Goal: Use online tool/utility: Utilize a website feature to perform a specific function

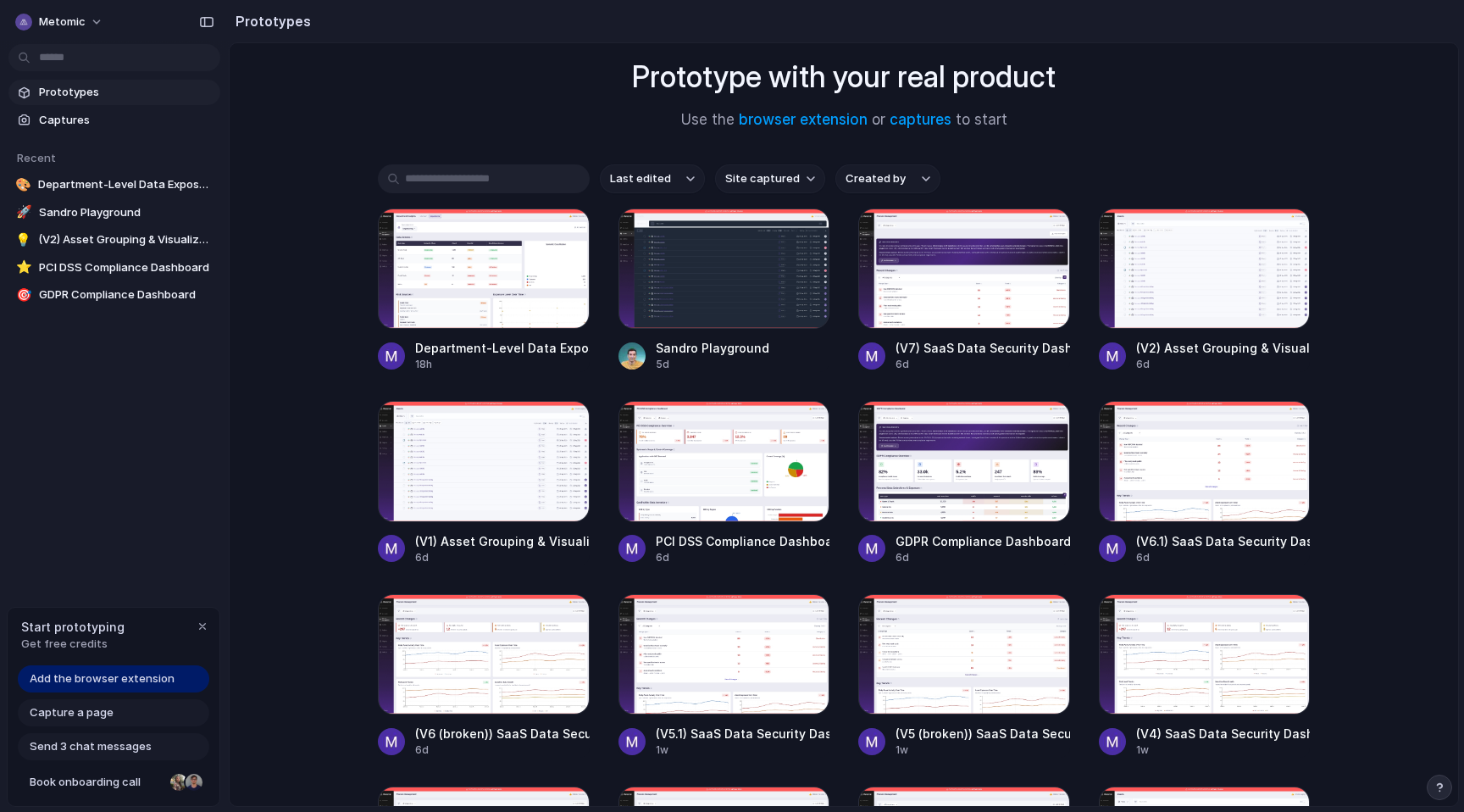
scroll to position [106, 0]
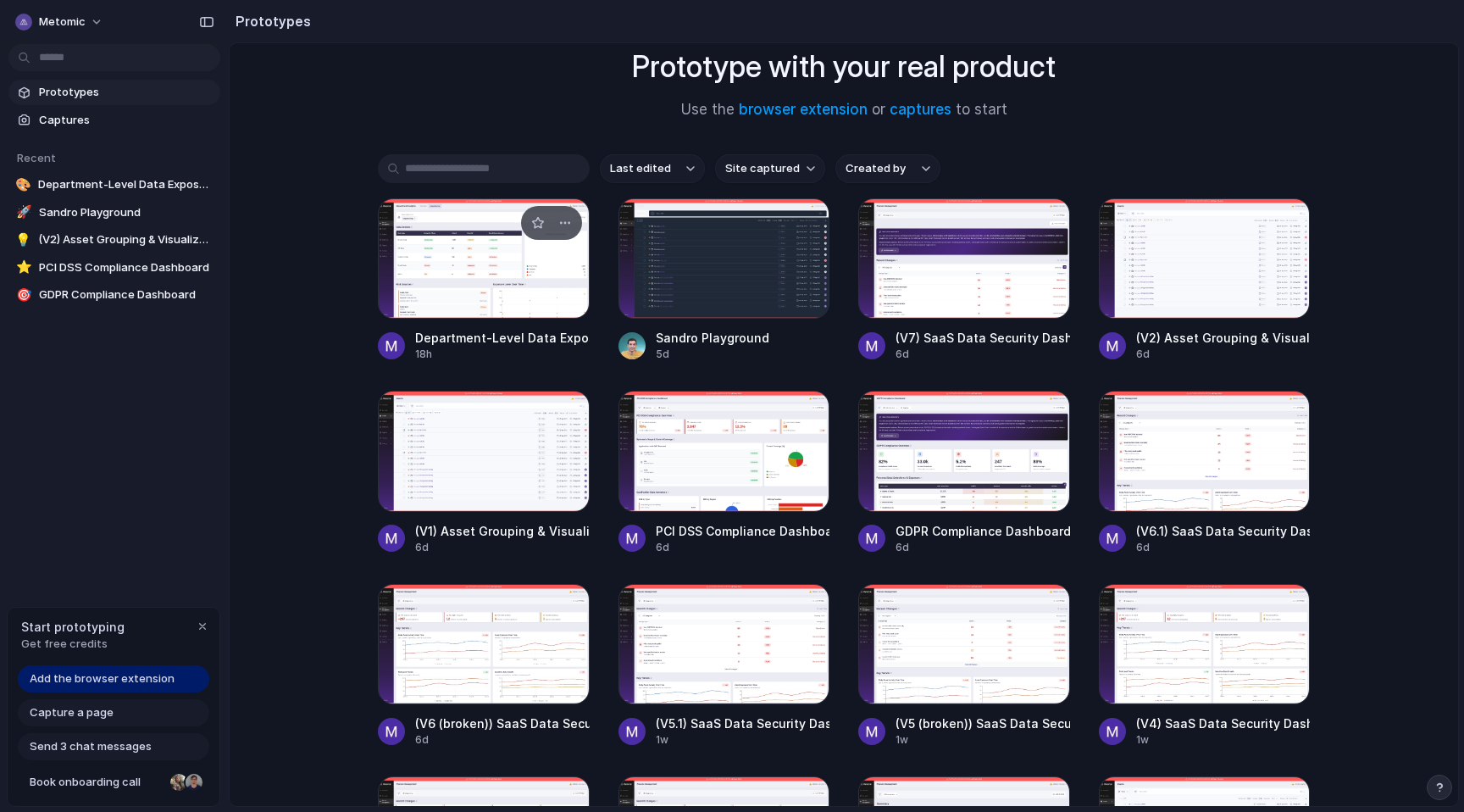
click at [440, 242] on div at bounding box center [483, 259] width 212 height 121
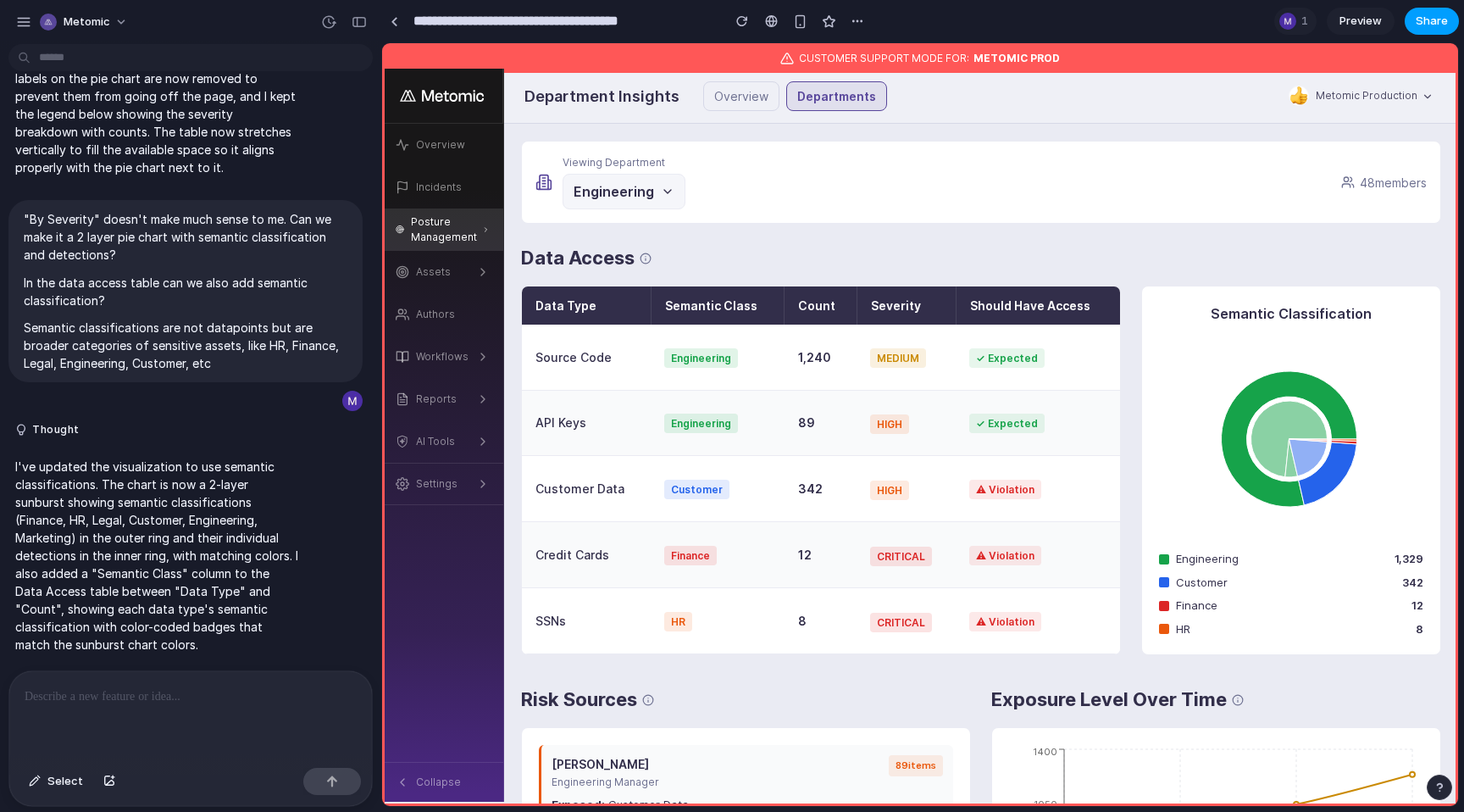
click at [1420, 14] on span "Share" at bounding box center [1432, 21] width 32 height 17
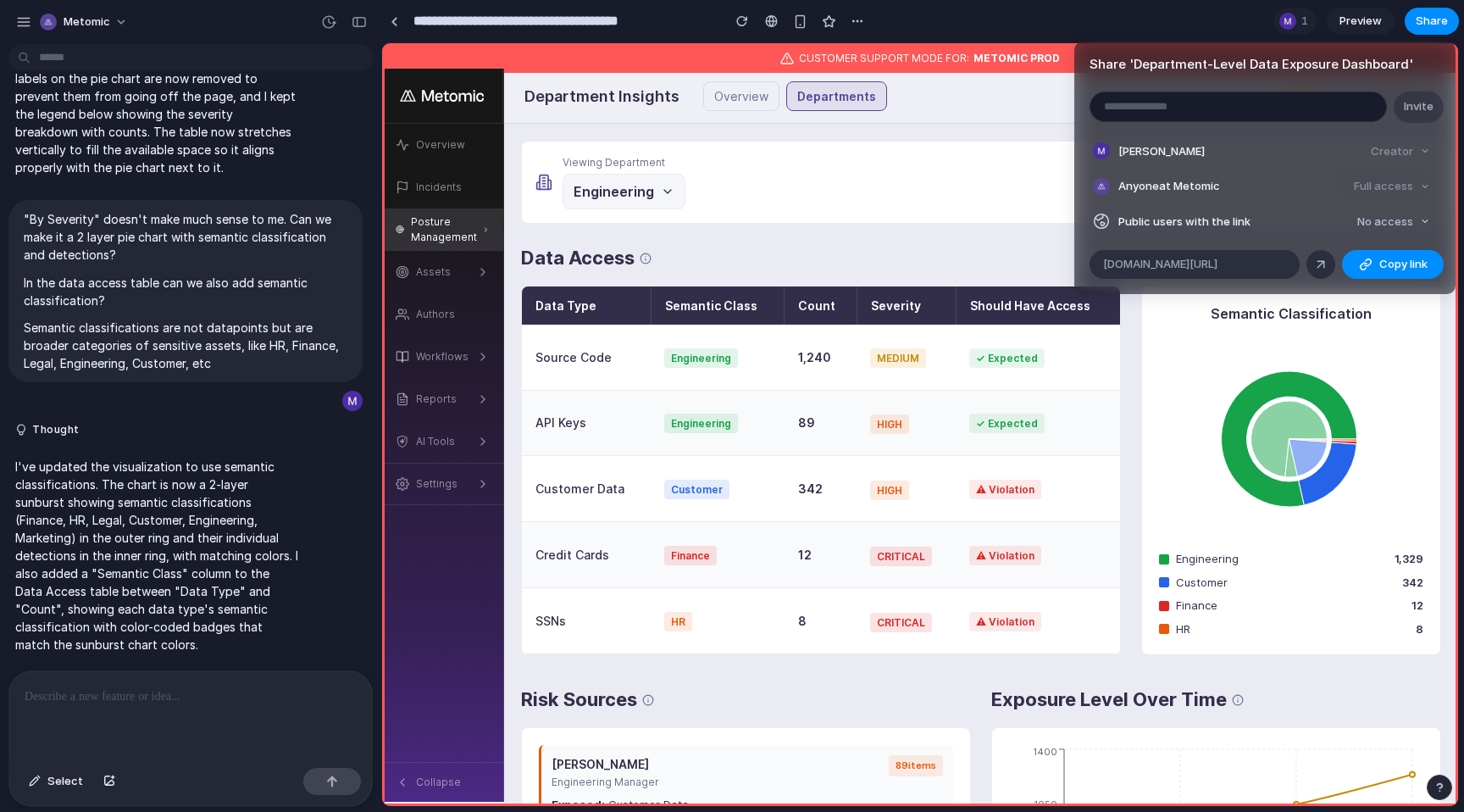
click at [996, 264] on div "Share ' Department-Level Data Exposure Dashboard ' Invite [PERSON_NAME] Creator…" at bounding box center [732, 406] width 1464 height 812
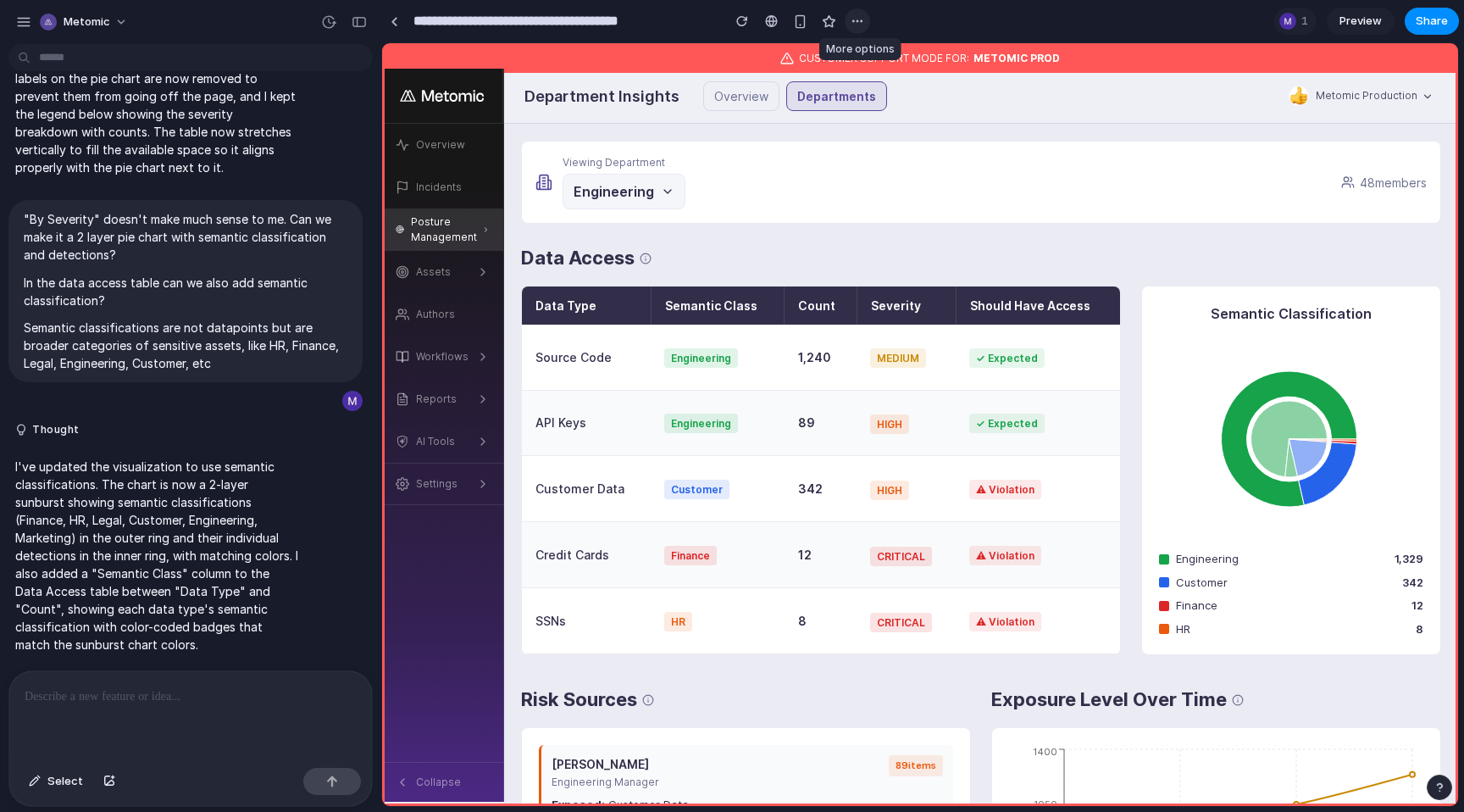
click at [852, 22] on div "button" at bounding box center [857, 21] width 14 height 14
click at [1019, 15] on div "Duplicate Delete" at bounding box center [732, 406] width 1464 height 812
click at [957, 319] on th "Should Have Access" at bounding box center [1038, 306] width 164 height 38
click at [807, 257] on div "Data Access" at bounding box center [981, 258] width 920 height 28
click at [1365, 11] on link "Preview" at bounding box center [1361, 21] width 68 height 27
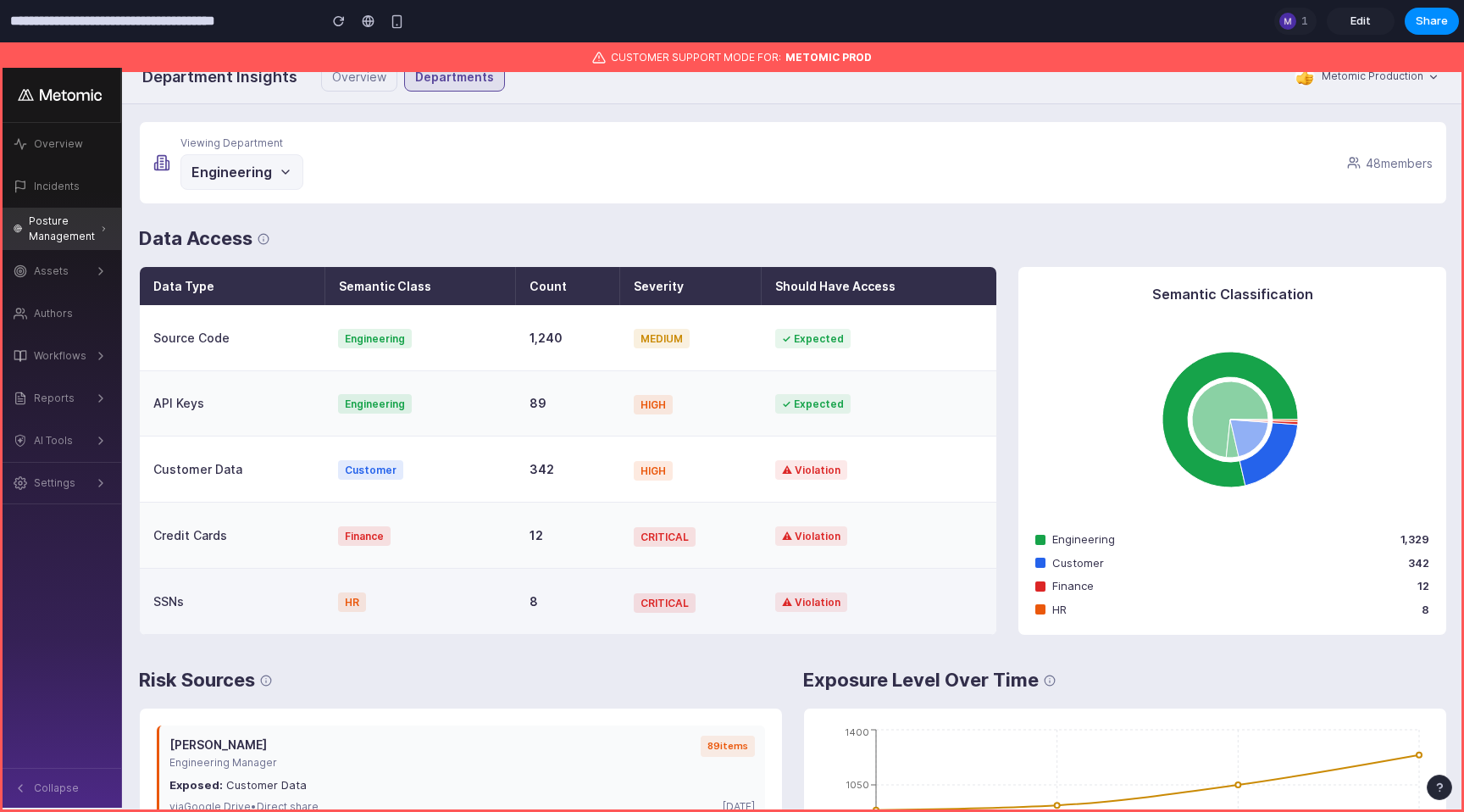
scroll to position [10, 0]
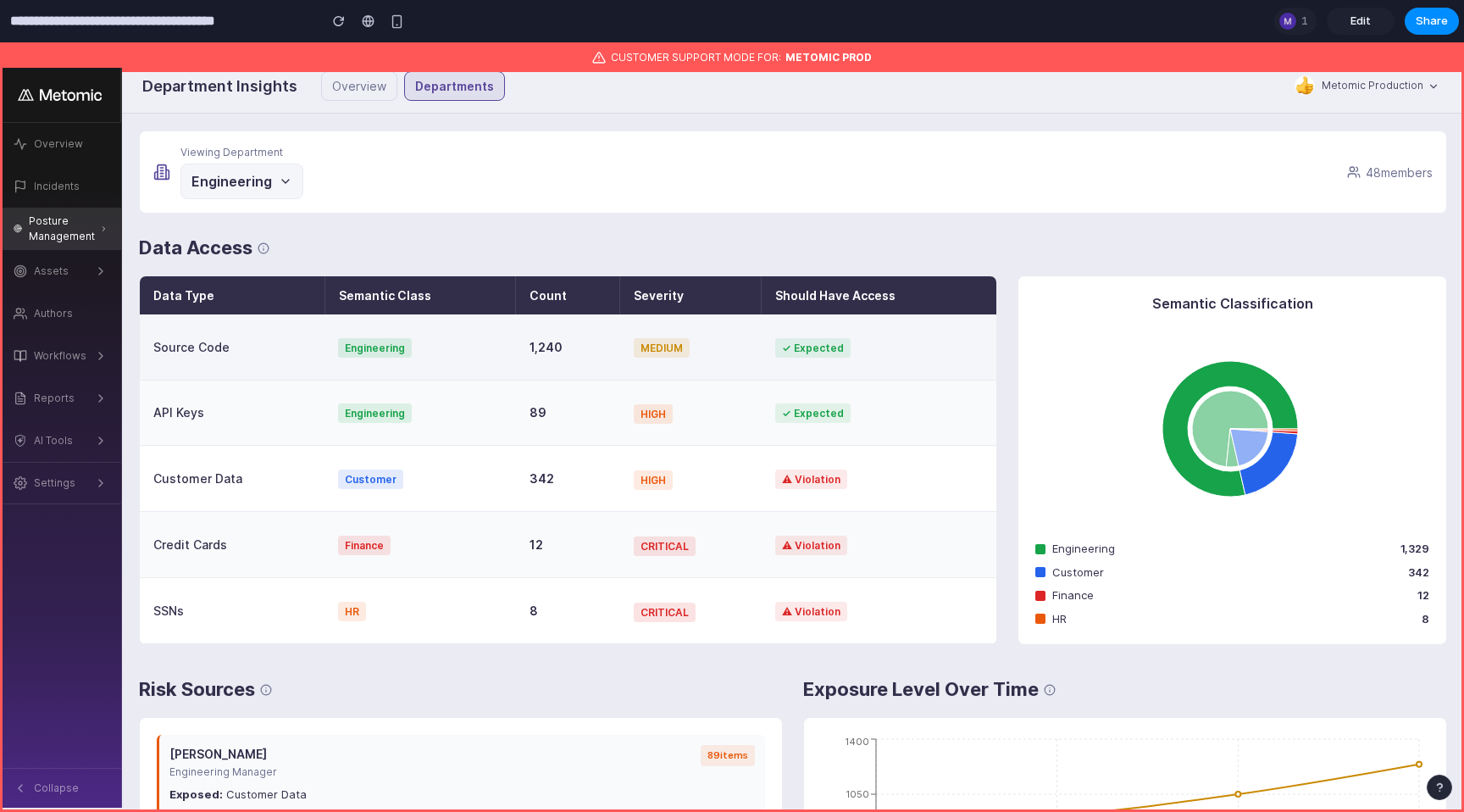
click at [560, 366] on td "1,240" at bounding box center [567, 347] width 104 height 66
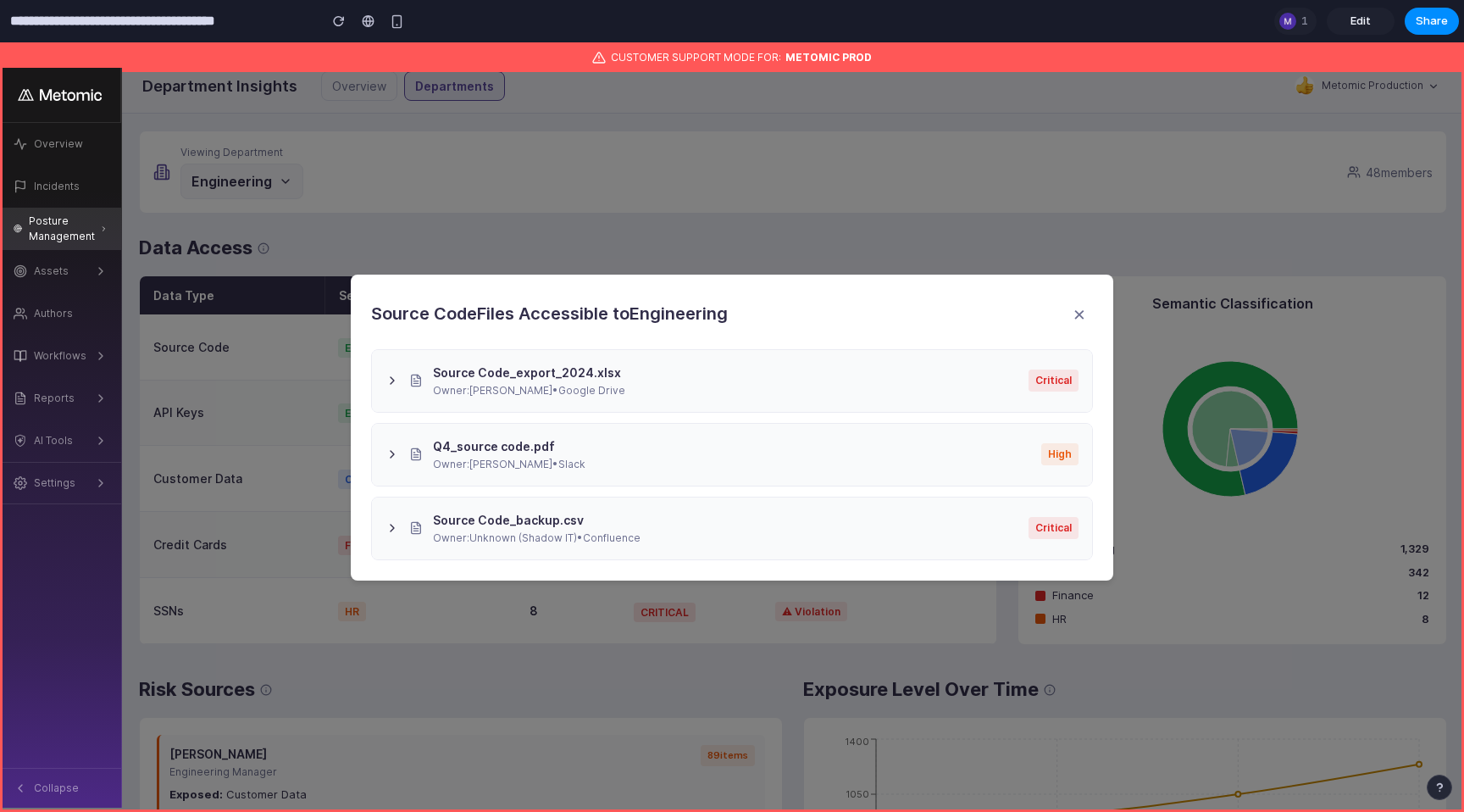
click at [1072, 313] on button "×" at bounding box center [1079, 313] width 27 height 38
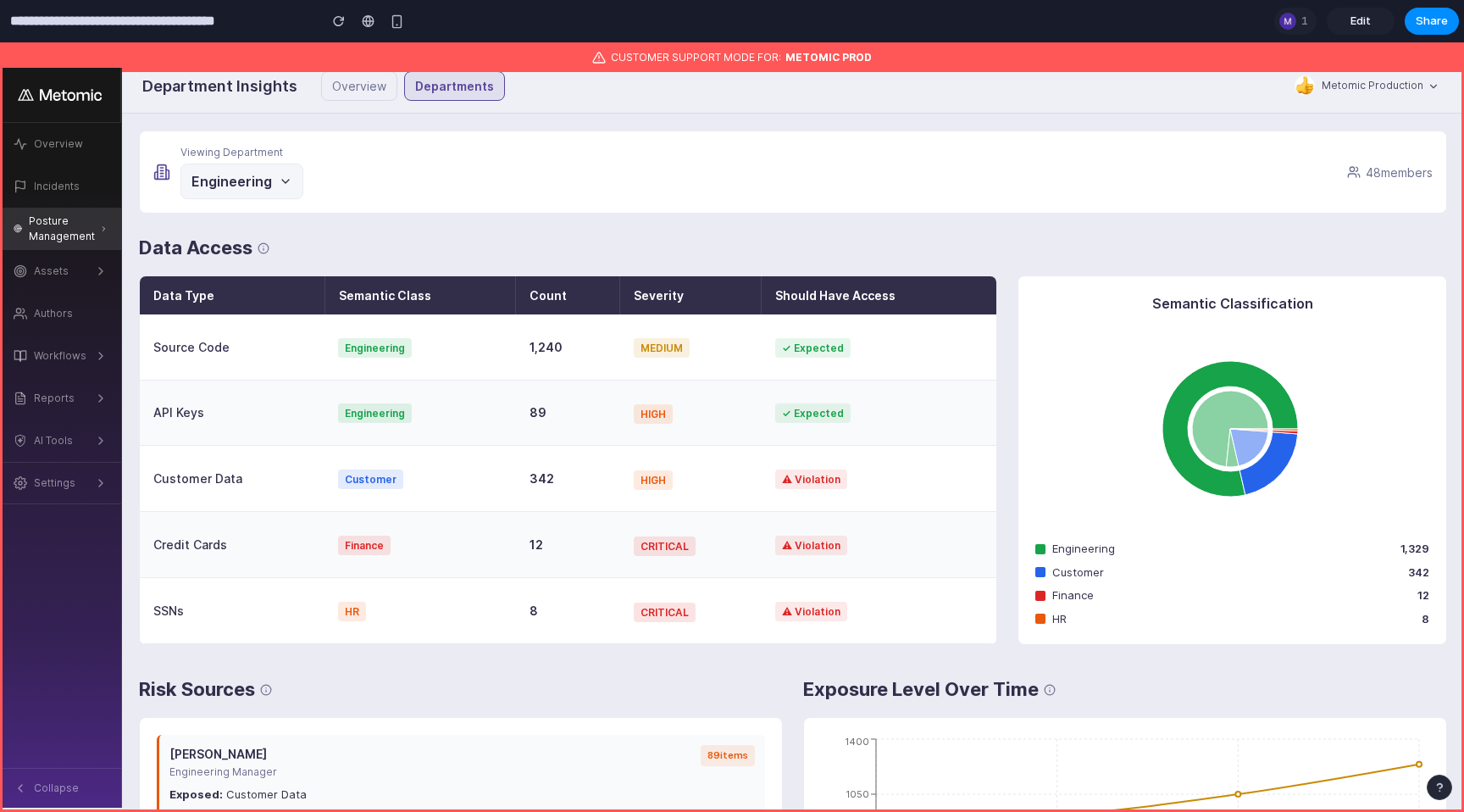
click at [1079, 470] on icon at bounding box center [1231, 428] width 390 height 204
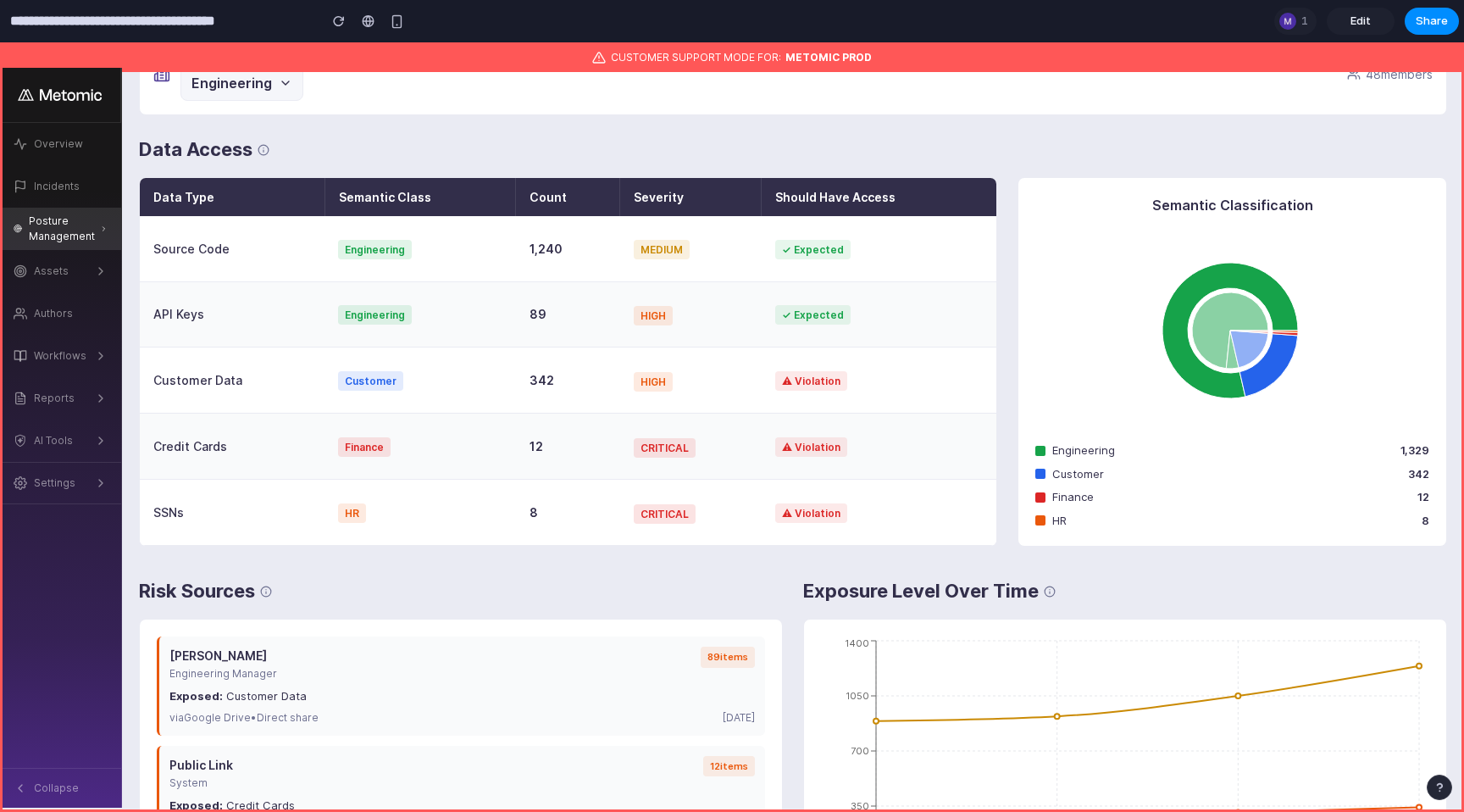
scroll to position [0, 0]
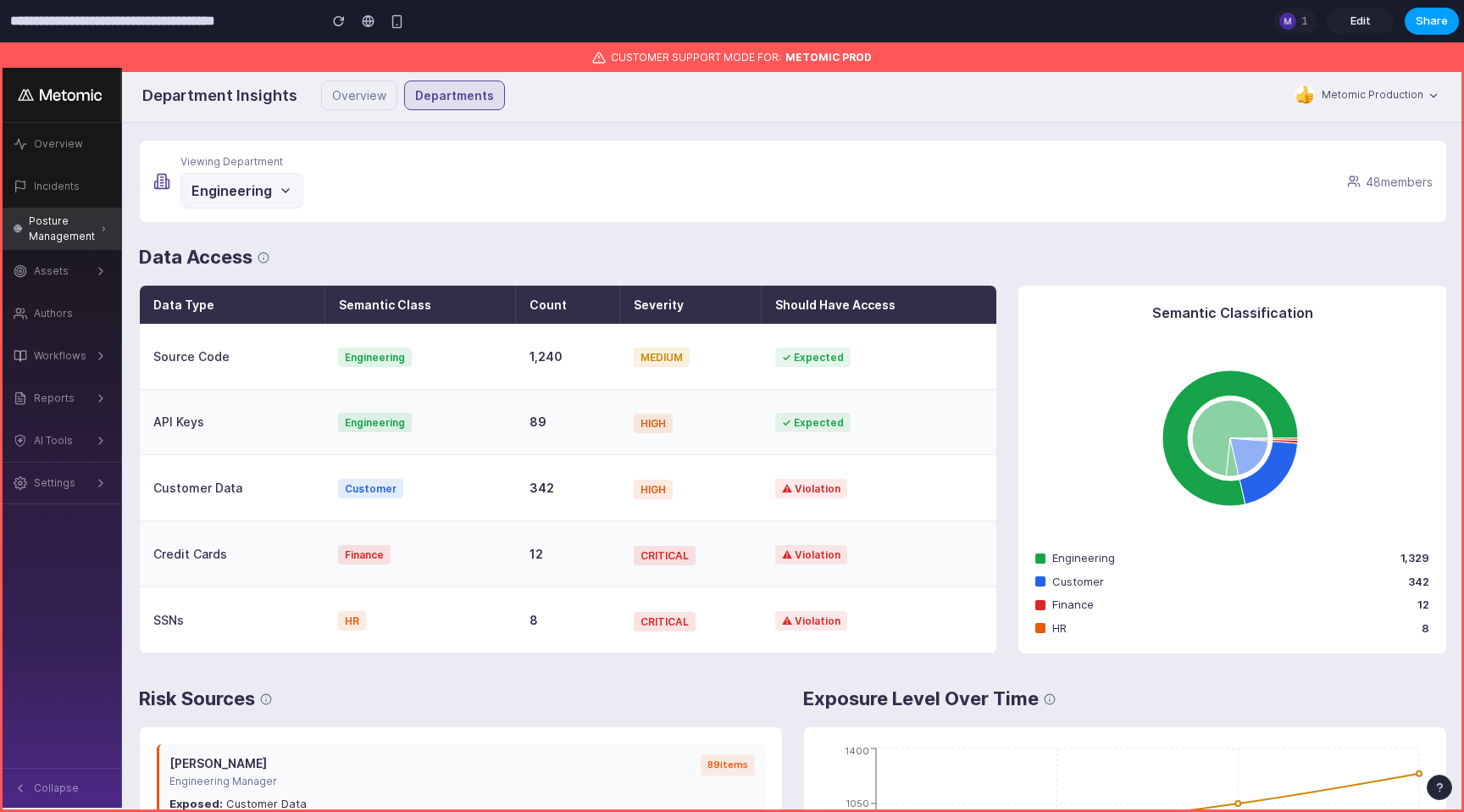
click at [1431, 19] on span "Share" at bounding box center [1432, 21] width 32 height 17
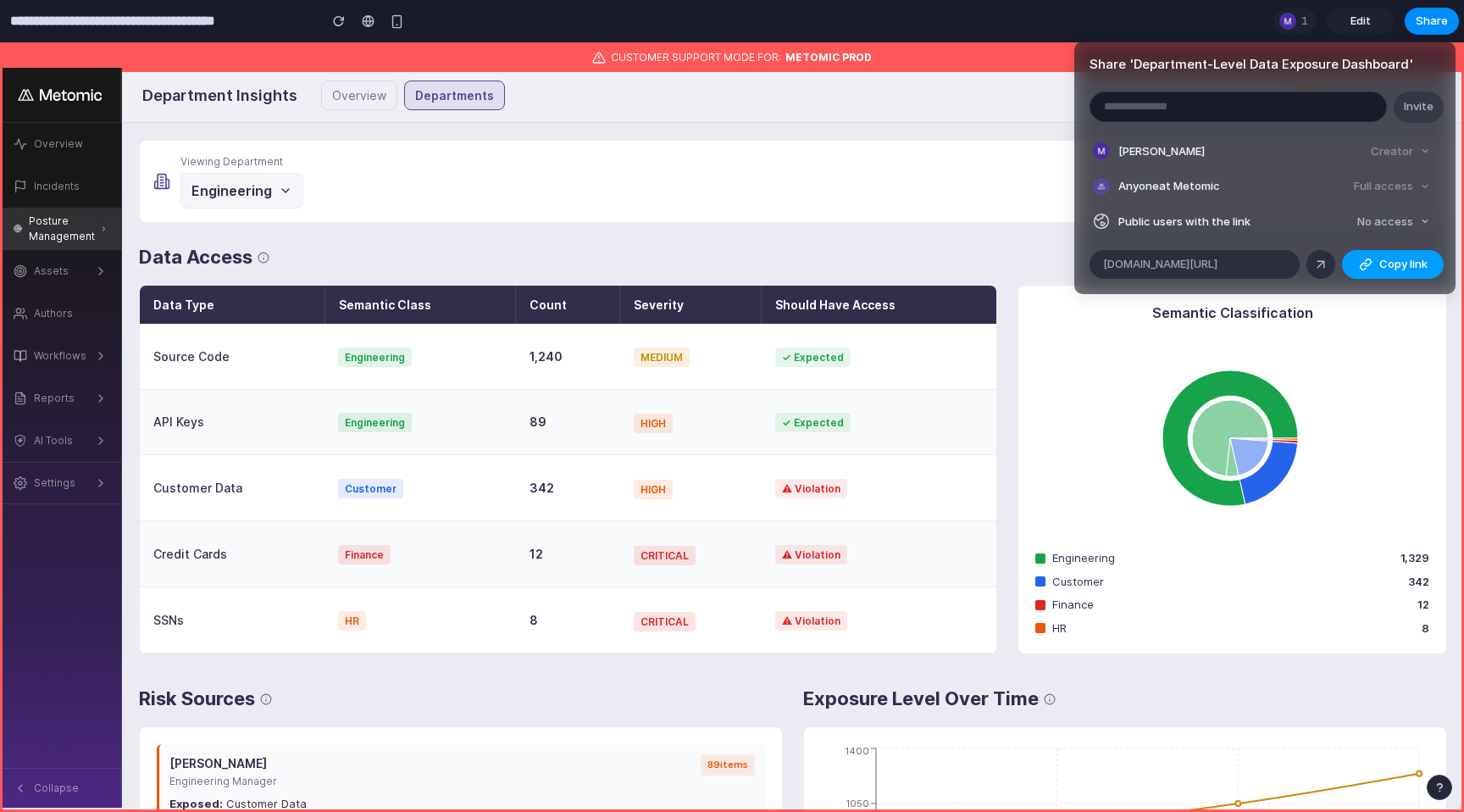
click at [1395, 262] on span "Copy link" at bounding box center [1403, 264] width 48 height 17
click at [1035, 108] on div "Share ' Department-Level Data Exposure Dashboard ' Invite [PERSON_NAME] Creator…" at bounding box center [732, 406] width 1464 height 812
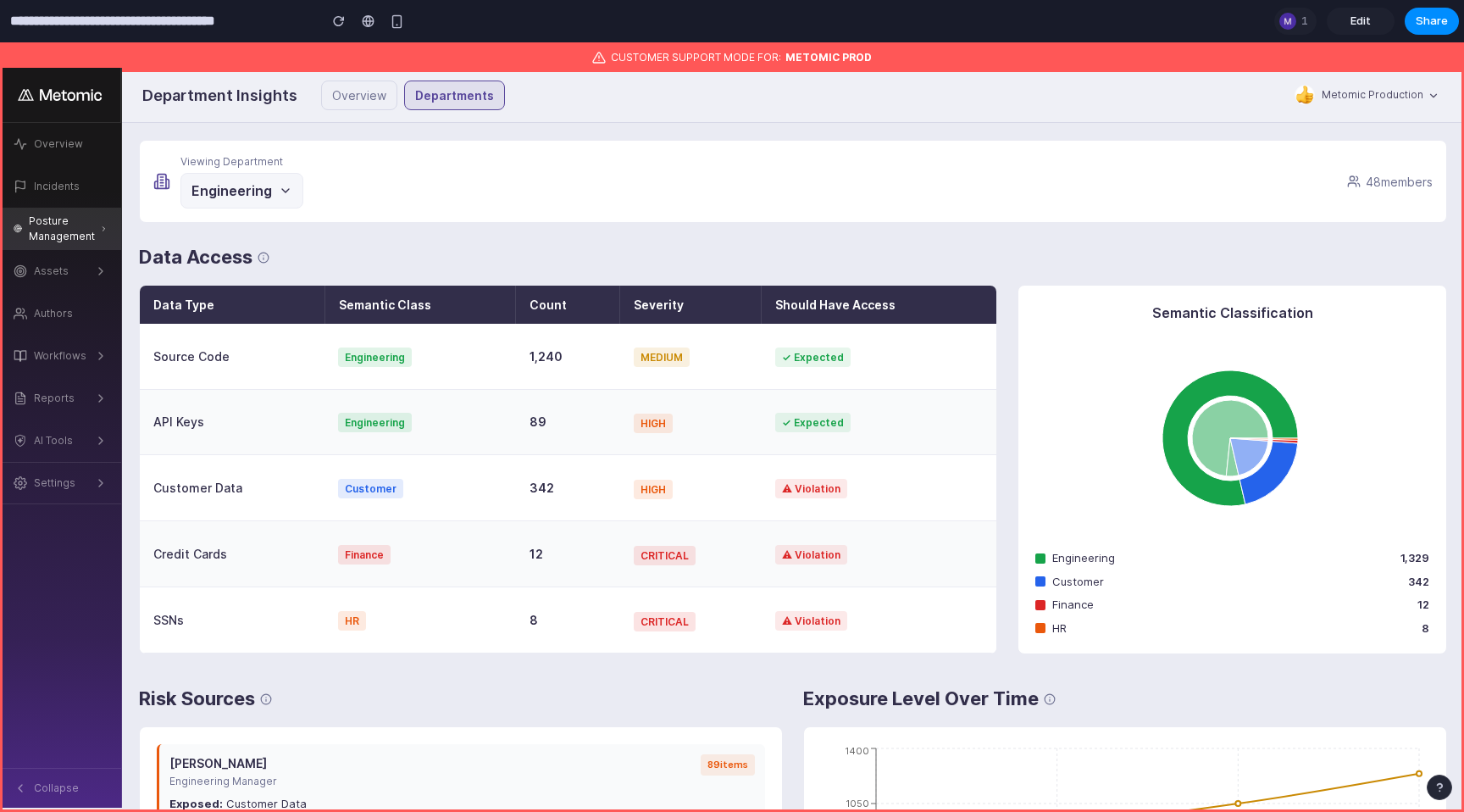
click at [1356, 17] on span "Edit" at bounding box center [1360, 21] width 20 height 17
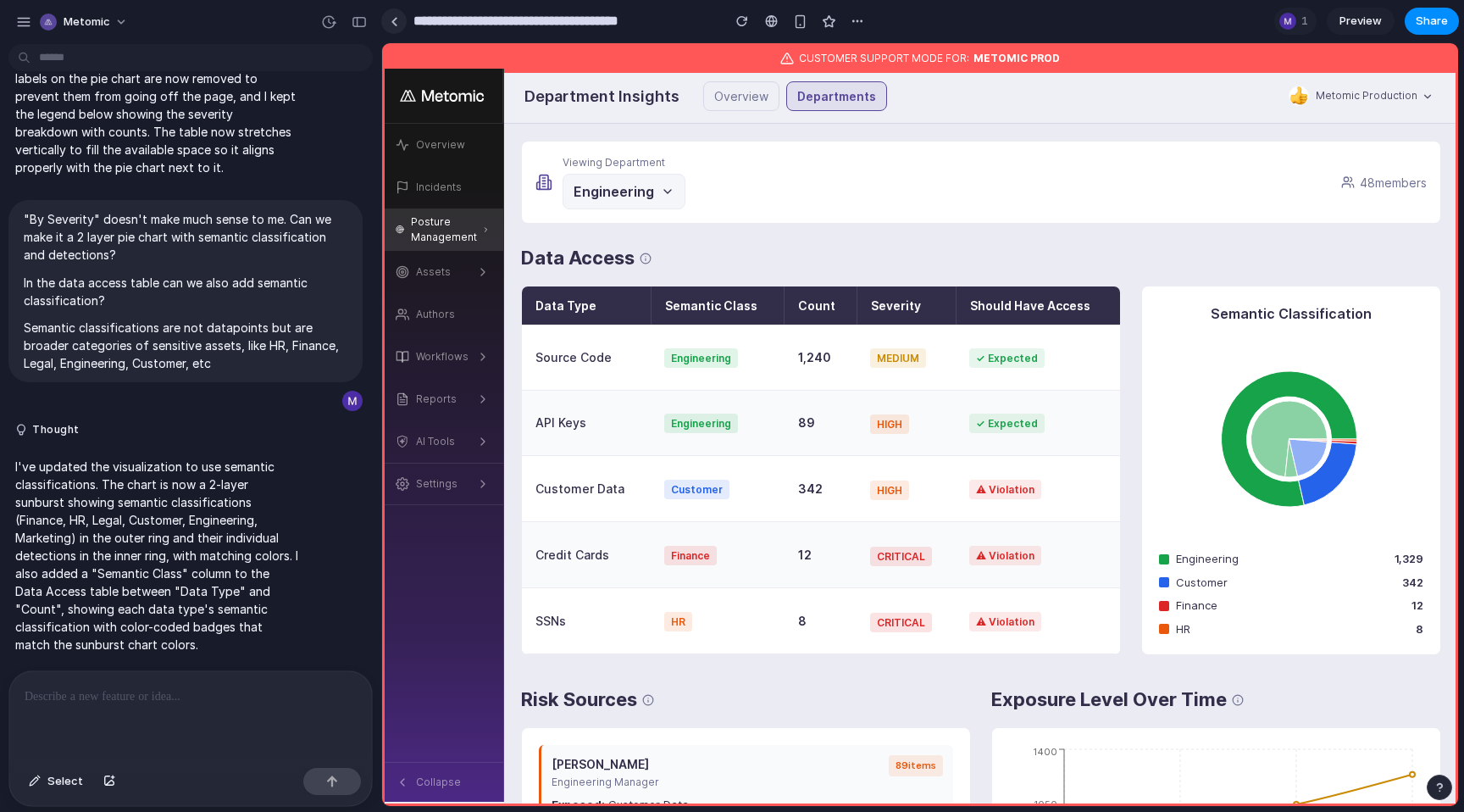
click at [399, 22] on link at bounding box center [393, 21] width 25 height 25
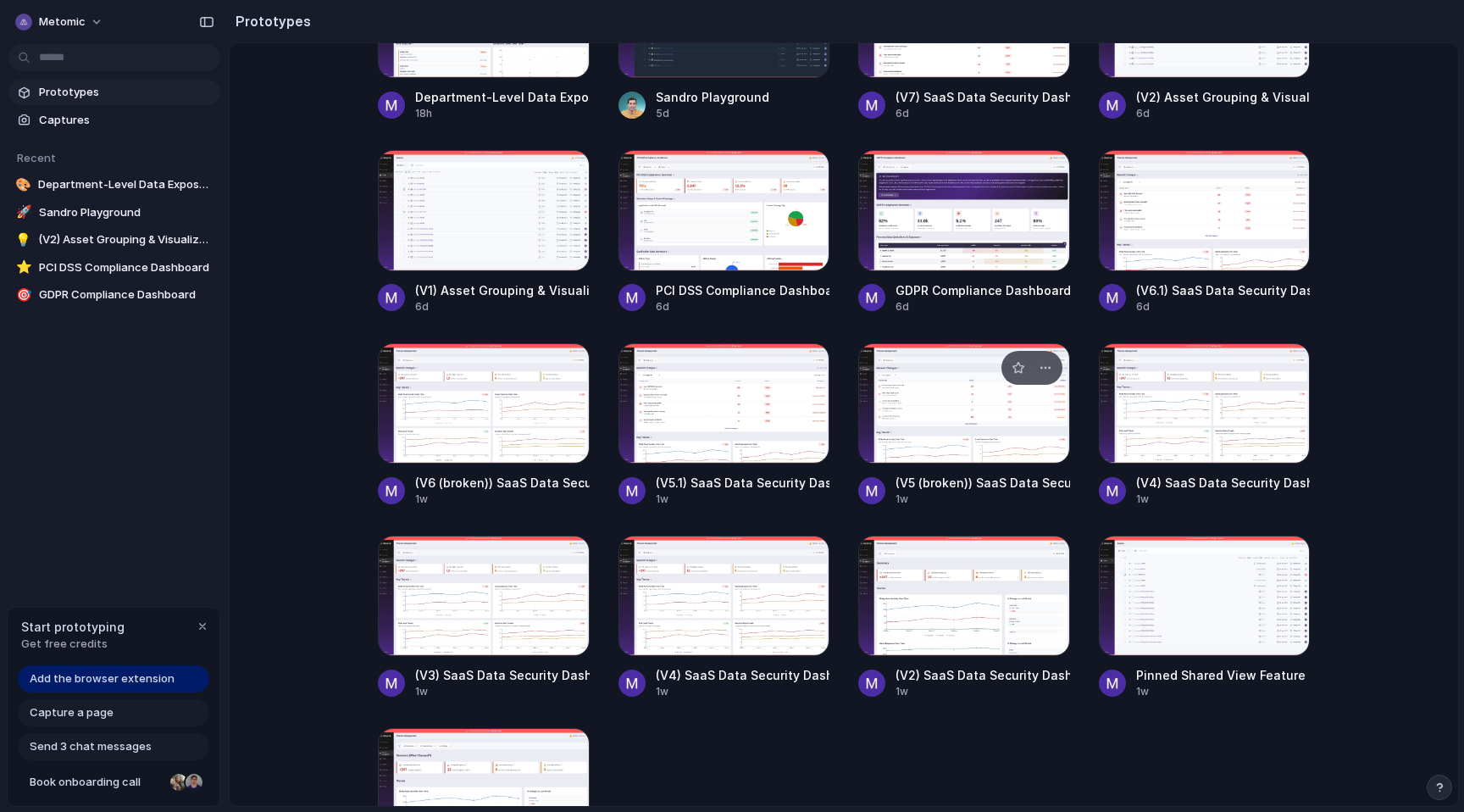
scroll to position [373, 0]
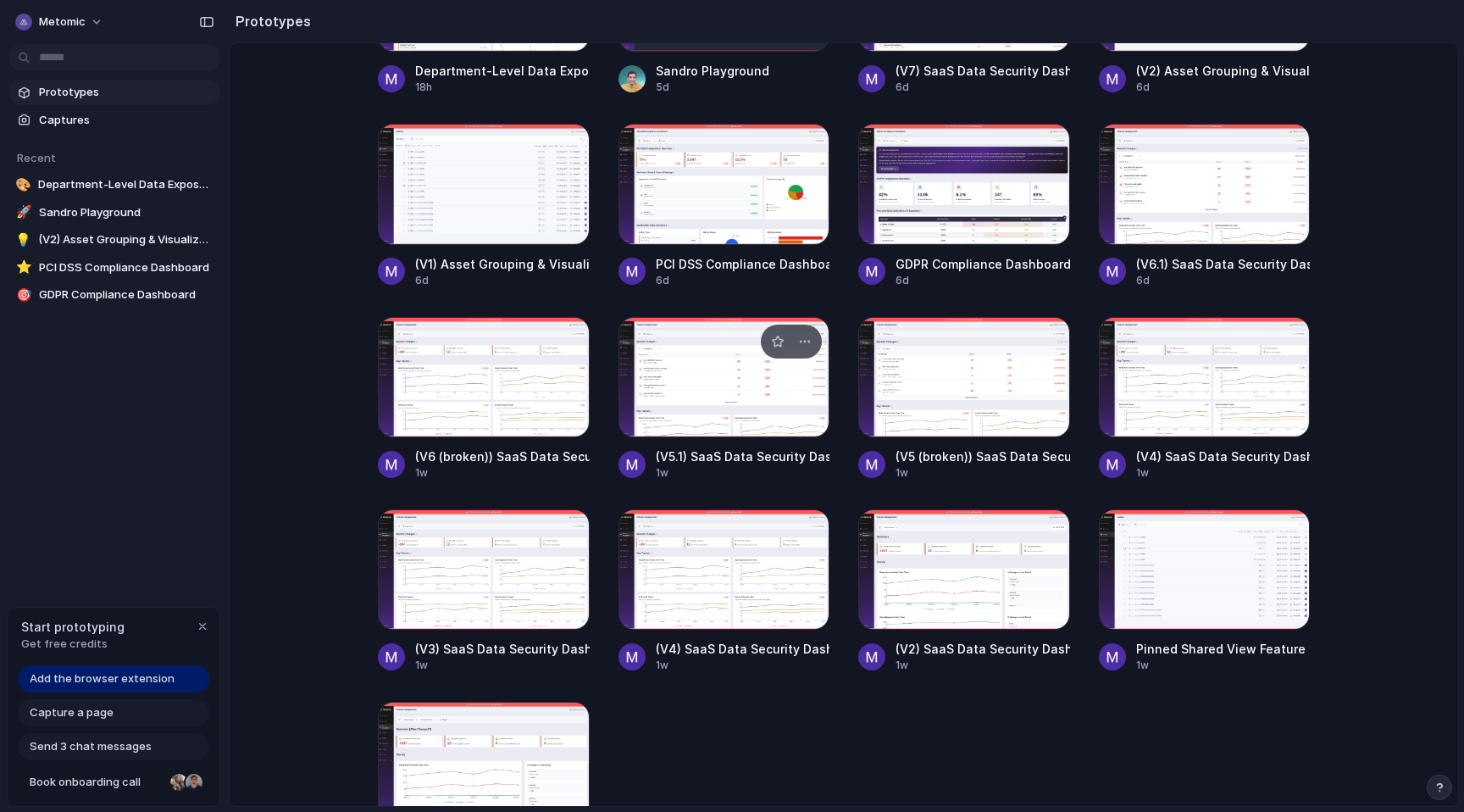
click at [726, 408] on div at bounding box center [725, 378] width 212 height 121
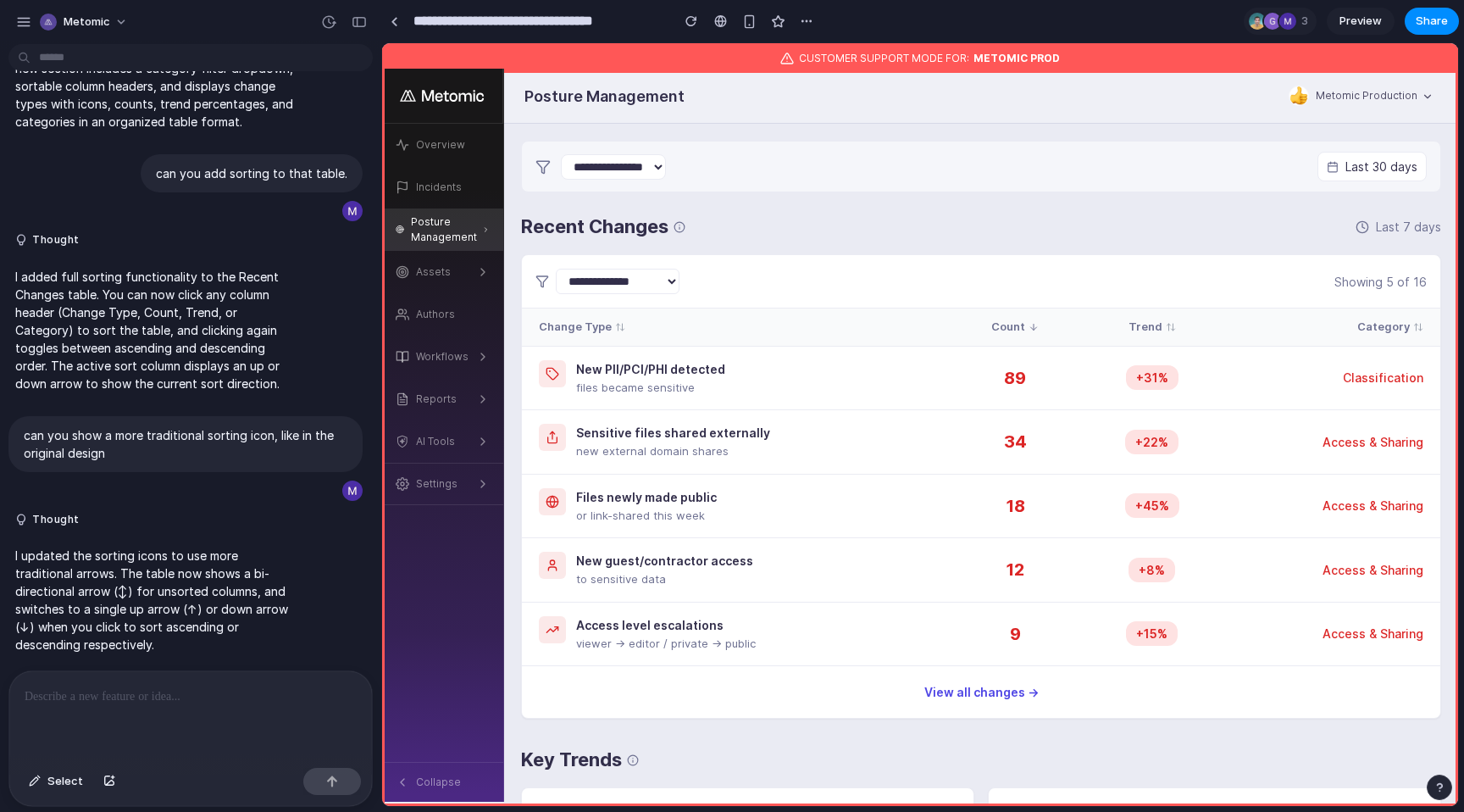
click at [1461, 62] on div "**********" at bounding box center [922, 406] width 1083 height 812
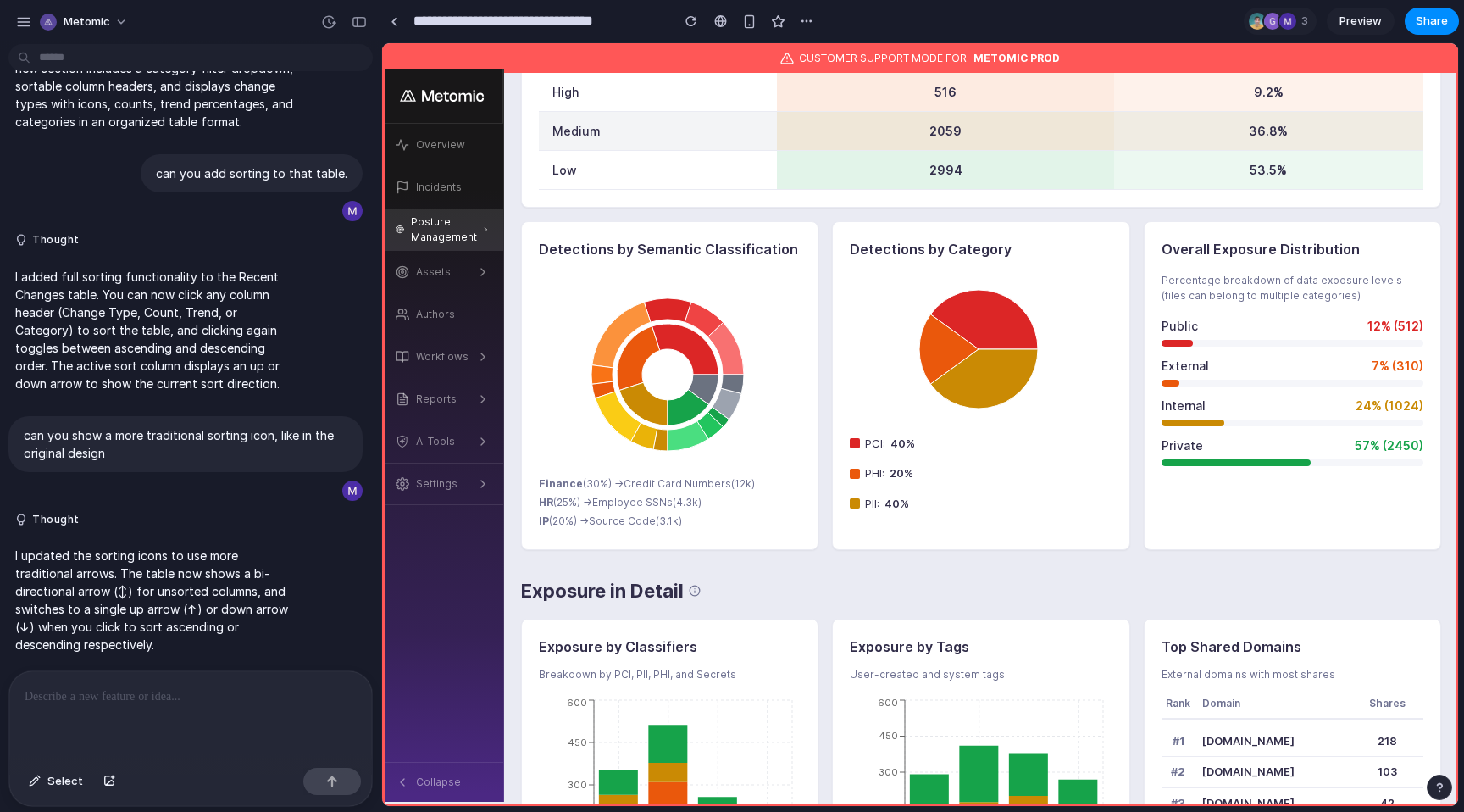
scroll to position [1482, 0]
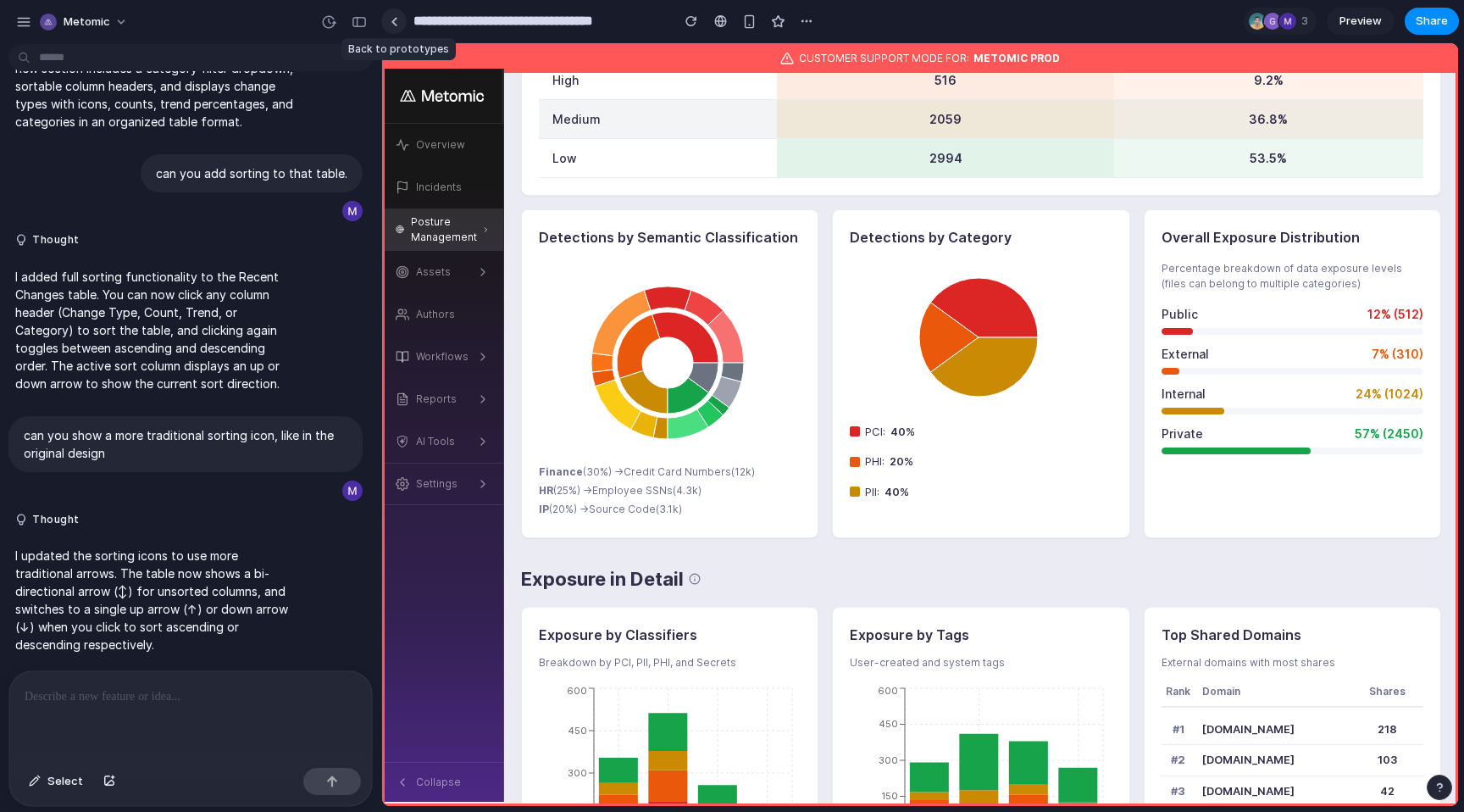
click at [392, 24] on div at bounding box center [394, 21] width 8 height 10
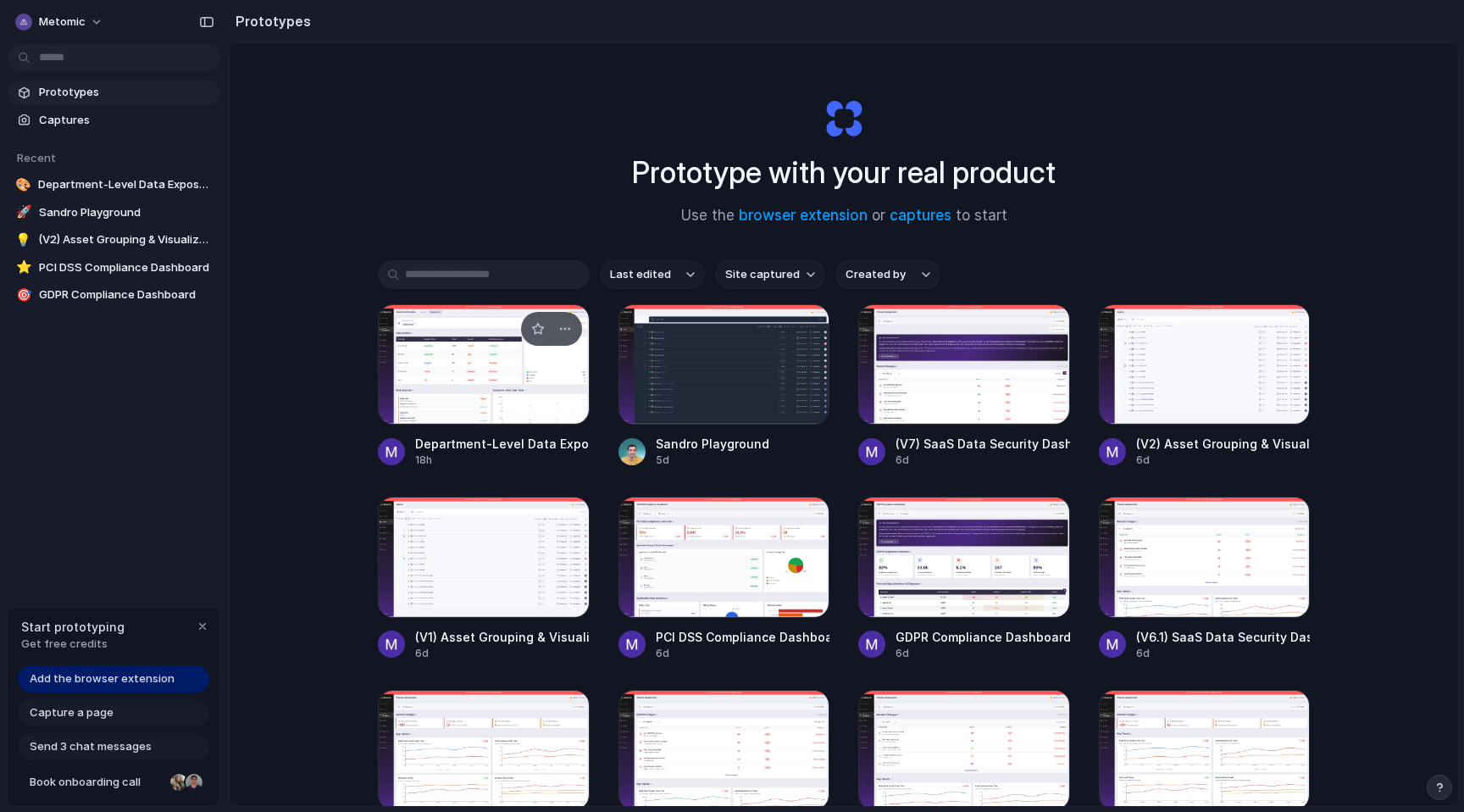
click at [469, 376] on div at bounding box center [483, 364] width 212 height 121
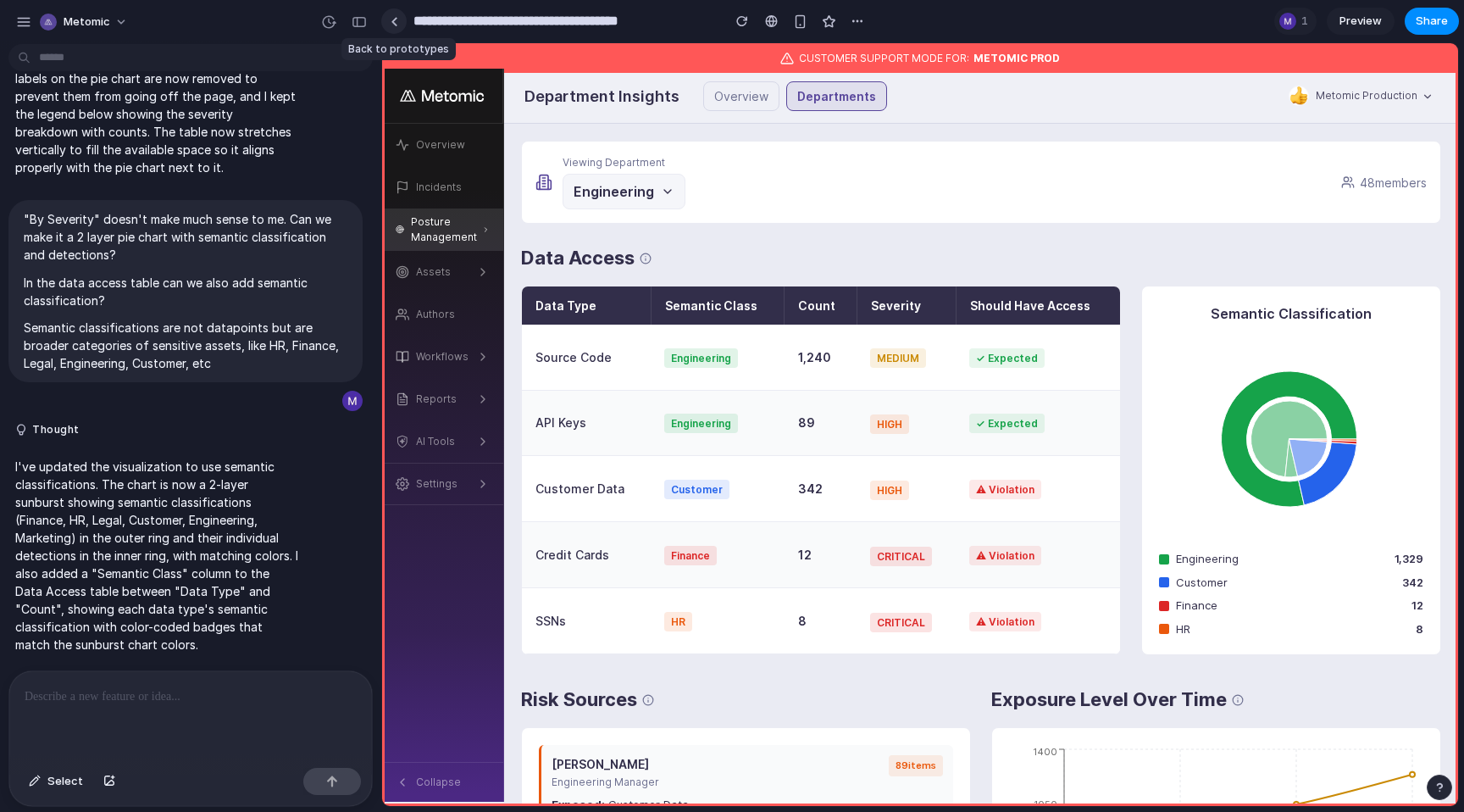
click at [396, 14] on link at bounding box center [393, 21] width 25 height 25
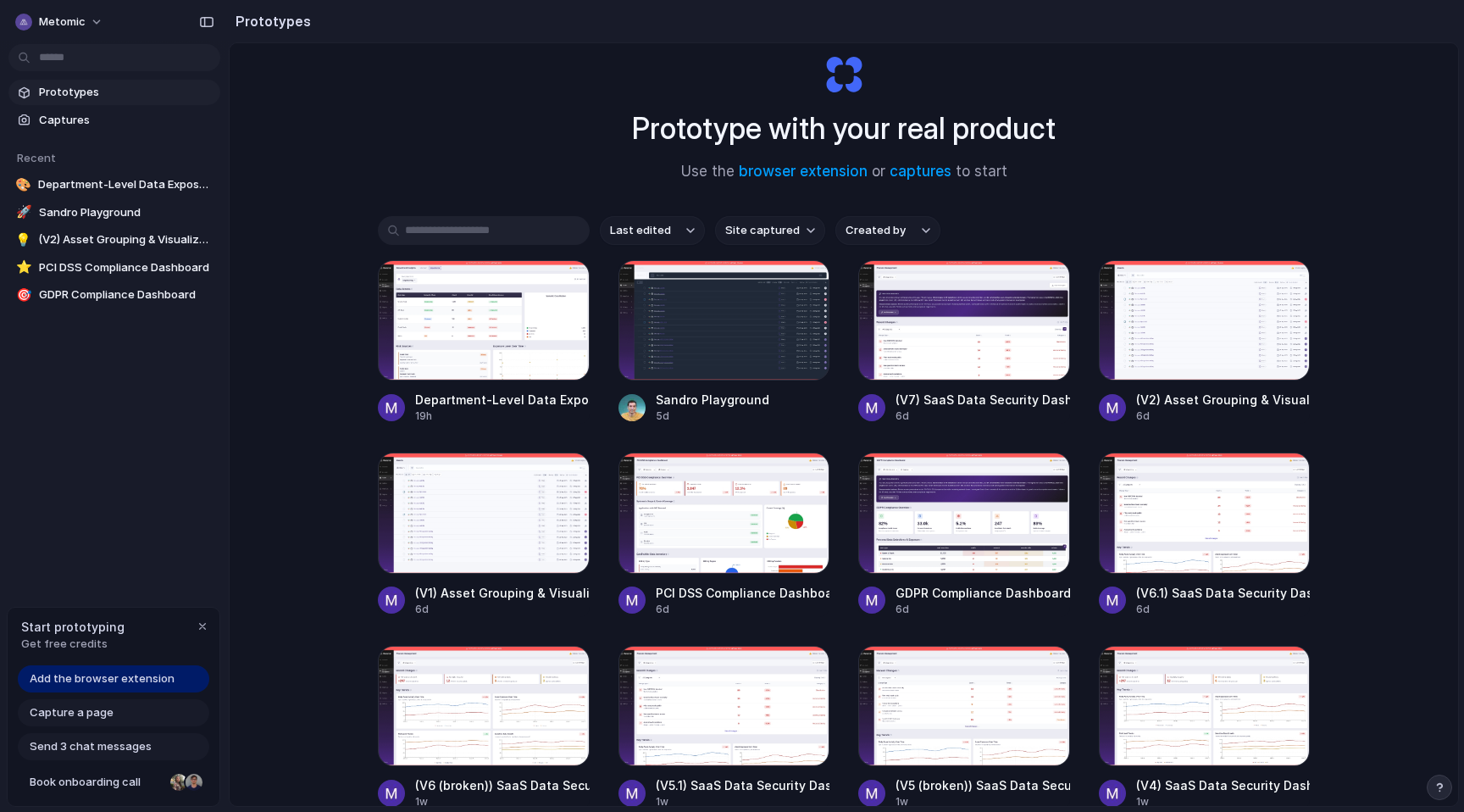
scroll to position [55, 0]
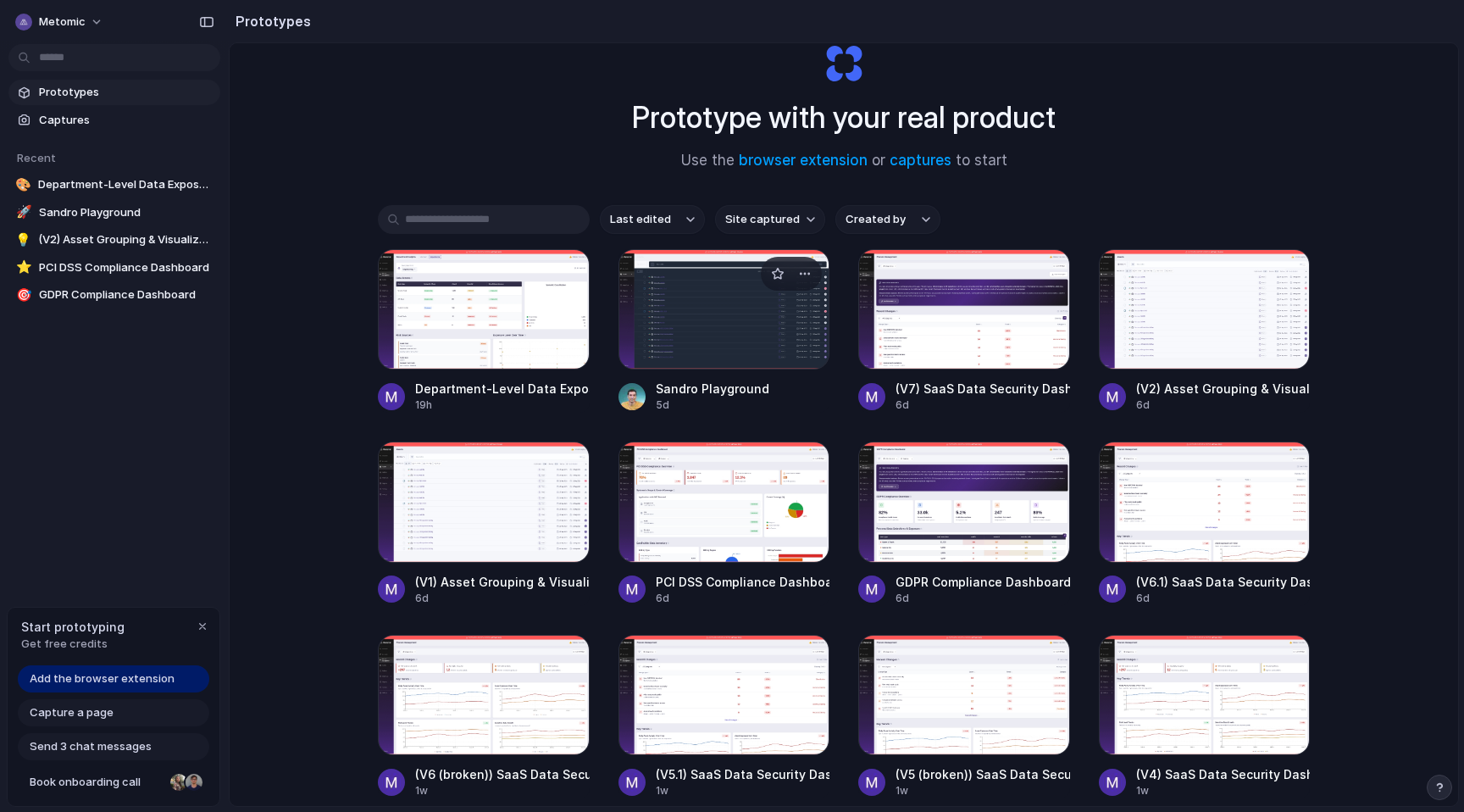
click at [723, 303] on div at bounding box center [725, 309] width 212 height 121
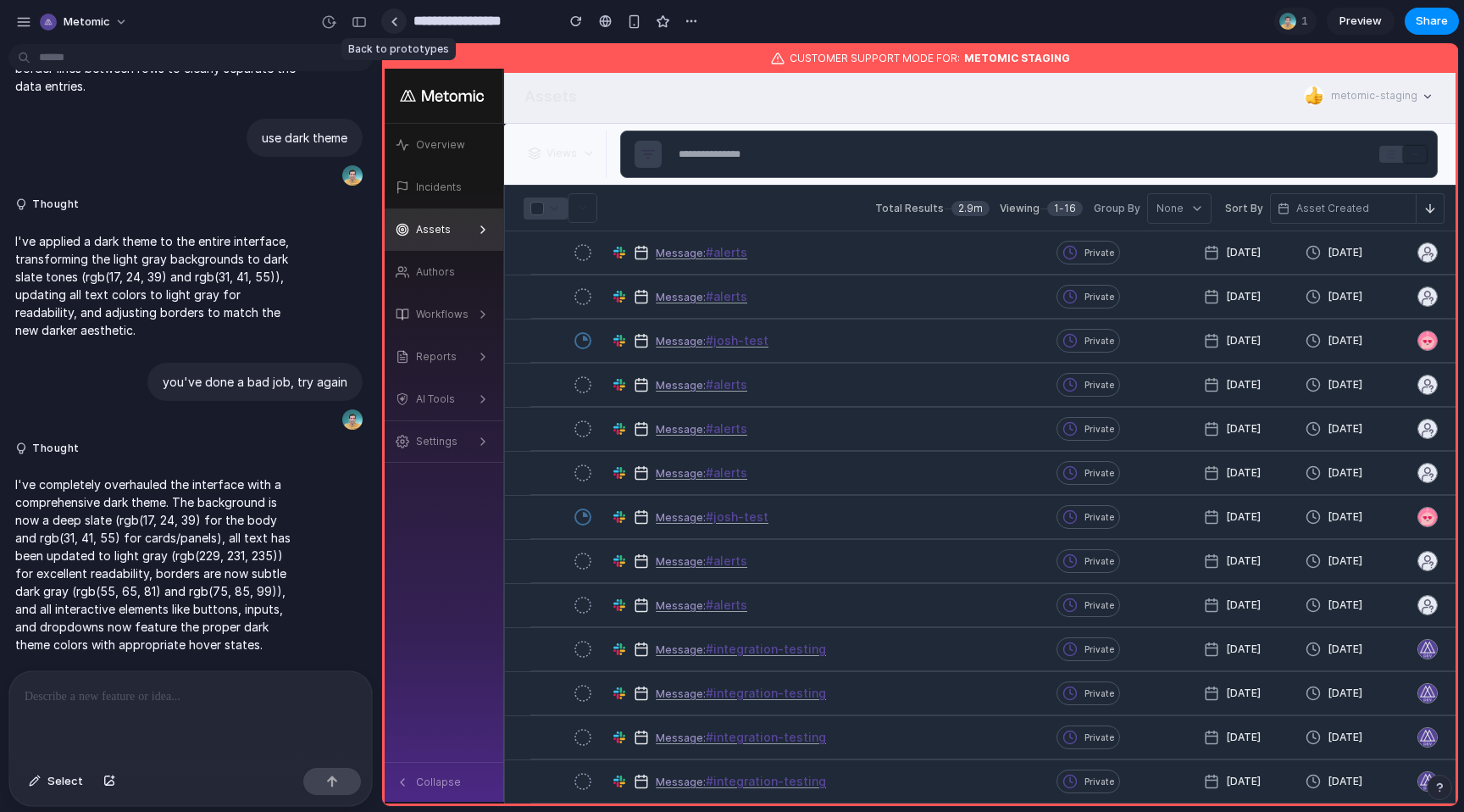
click at [399, 22] on link at bounding box center [393, 21] width 25 height 25
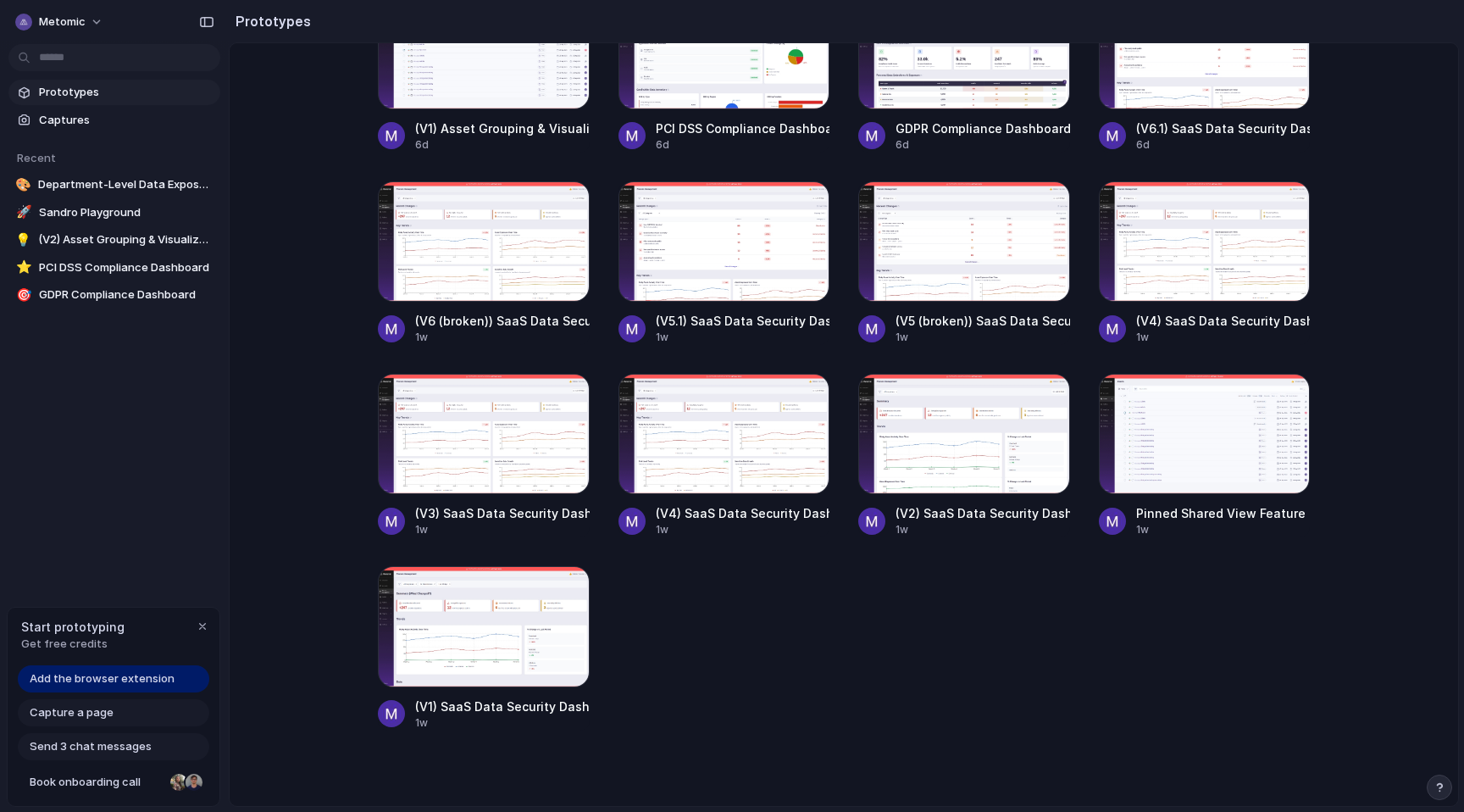
scroll to position [538, 0]
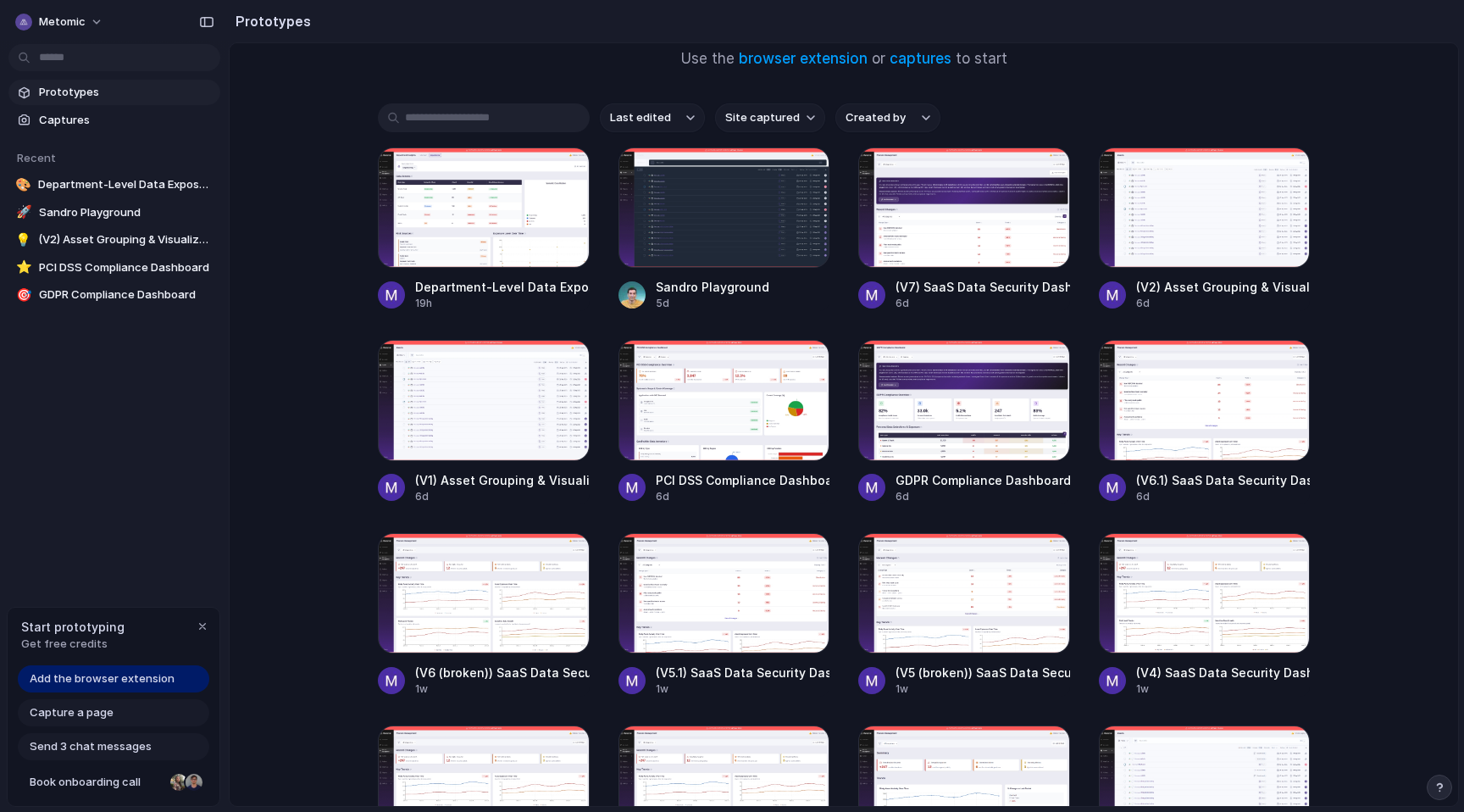
scroll to position [141, 0]
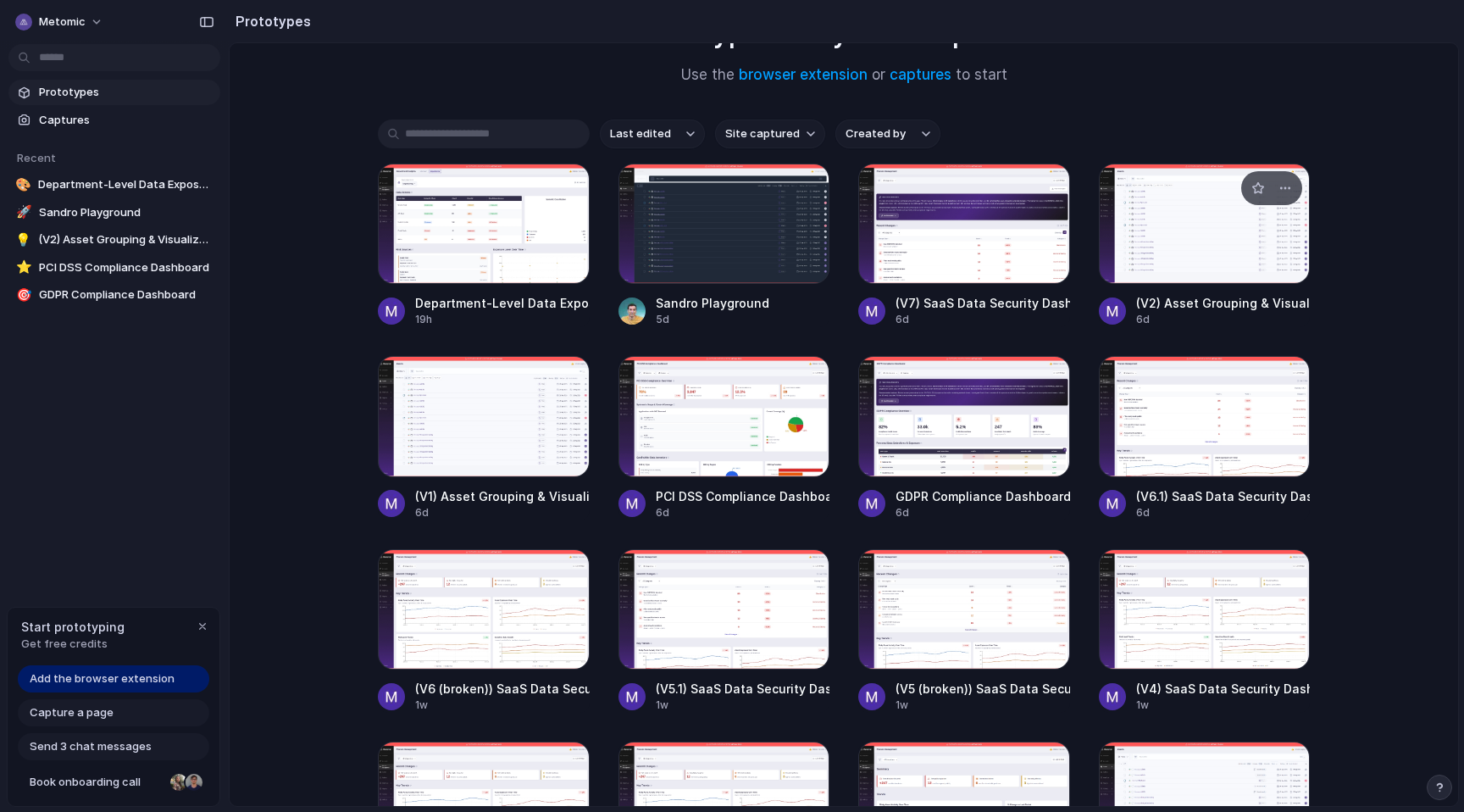
click at [1211, 233] on div at bounding box center [1205, 224] width 212 height 121
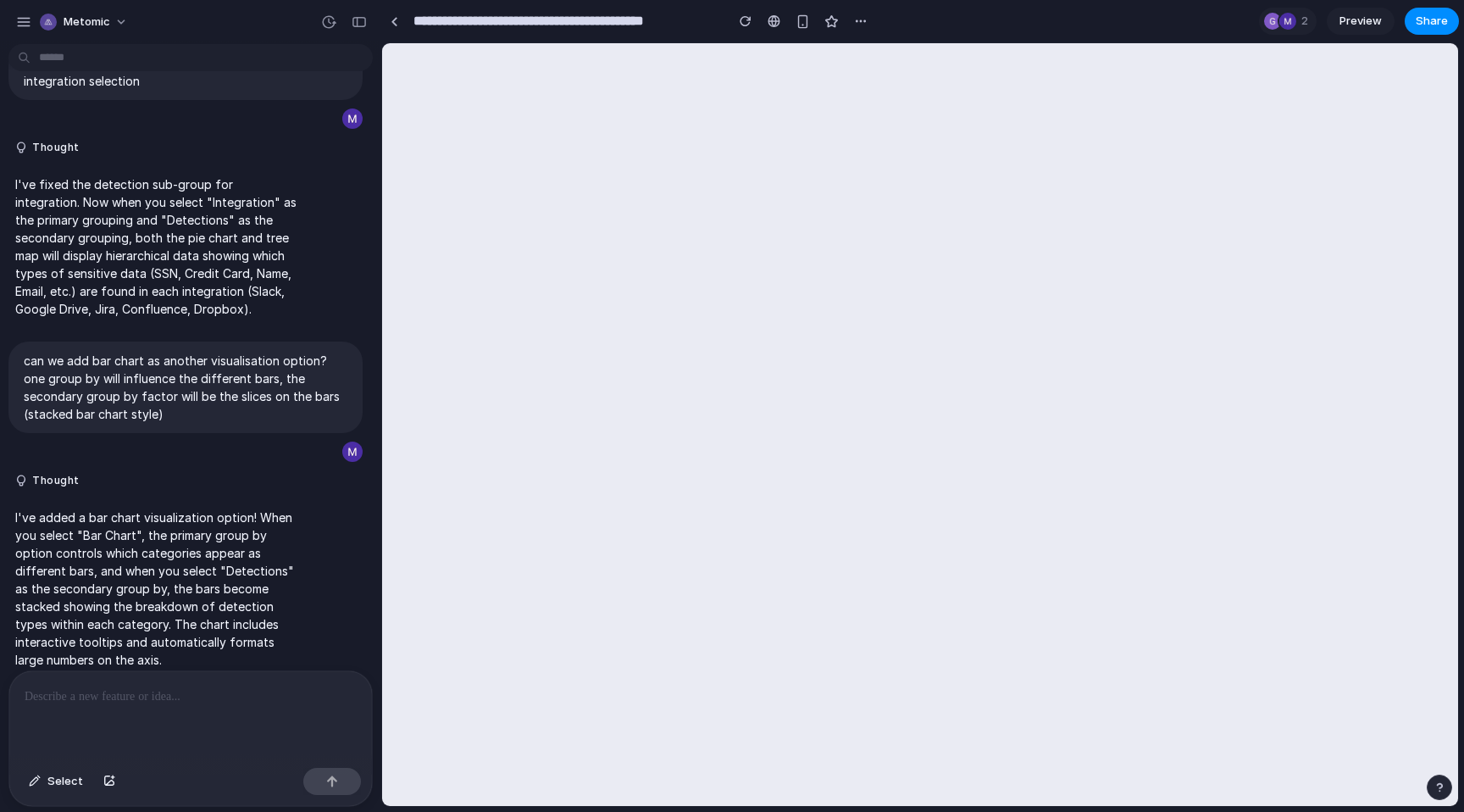
scroll to position [1939, 0]
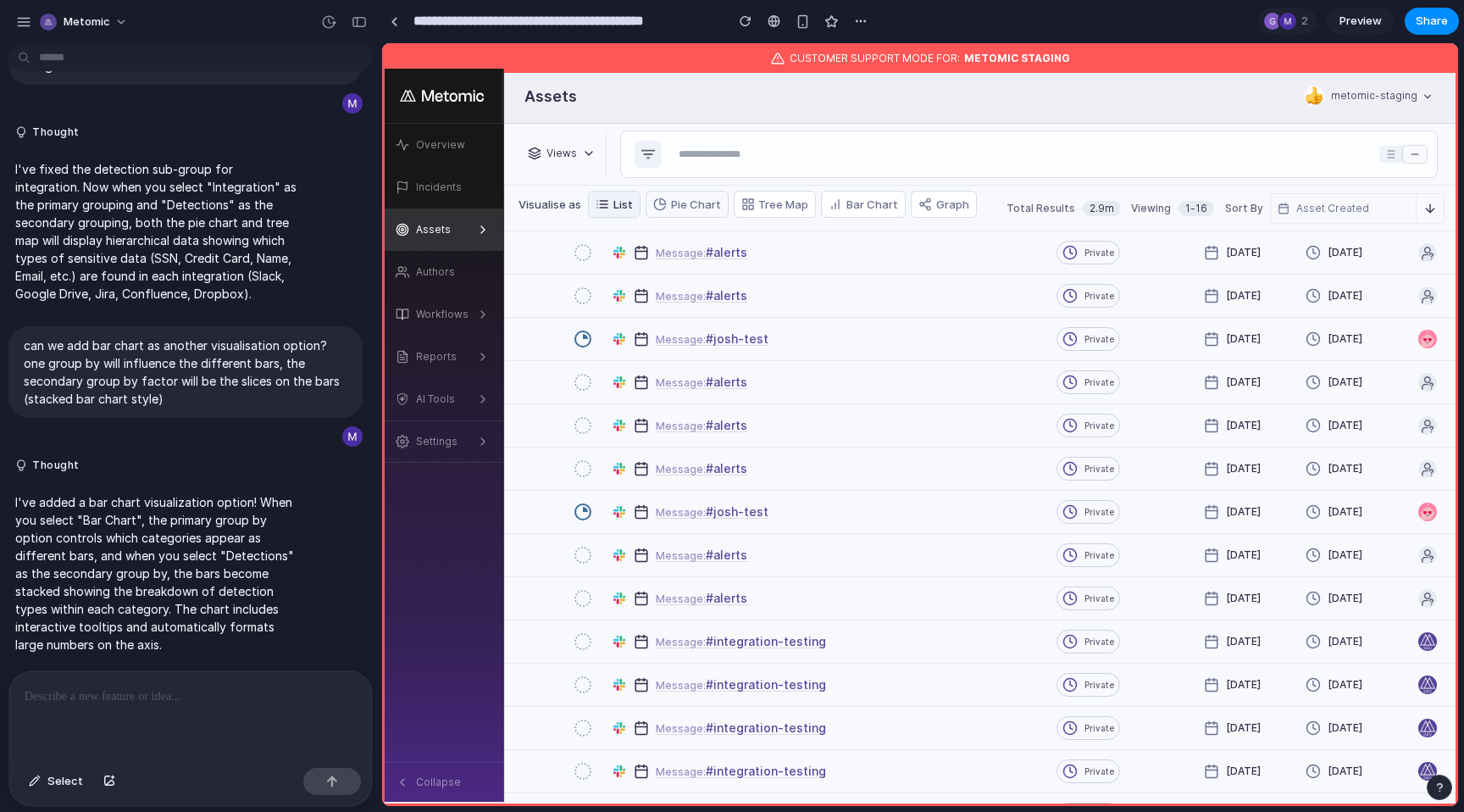
click at [701, 205] on button "Pie Chart" at bounding box center [687, 204] width 83 height 27
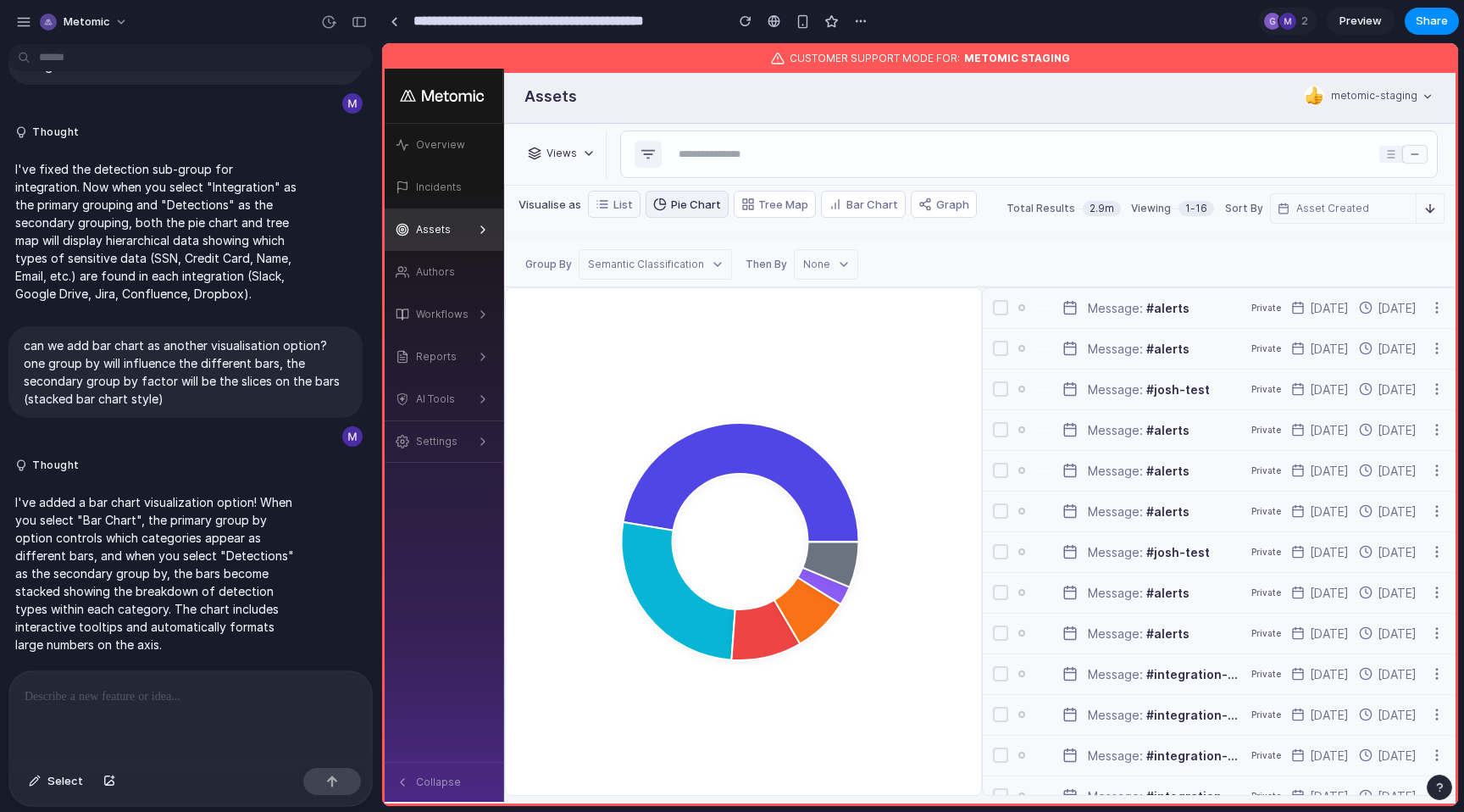
click at [614, 205] on button "List" at bounding box center [614, 204] width 52 height 27
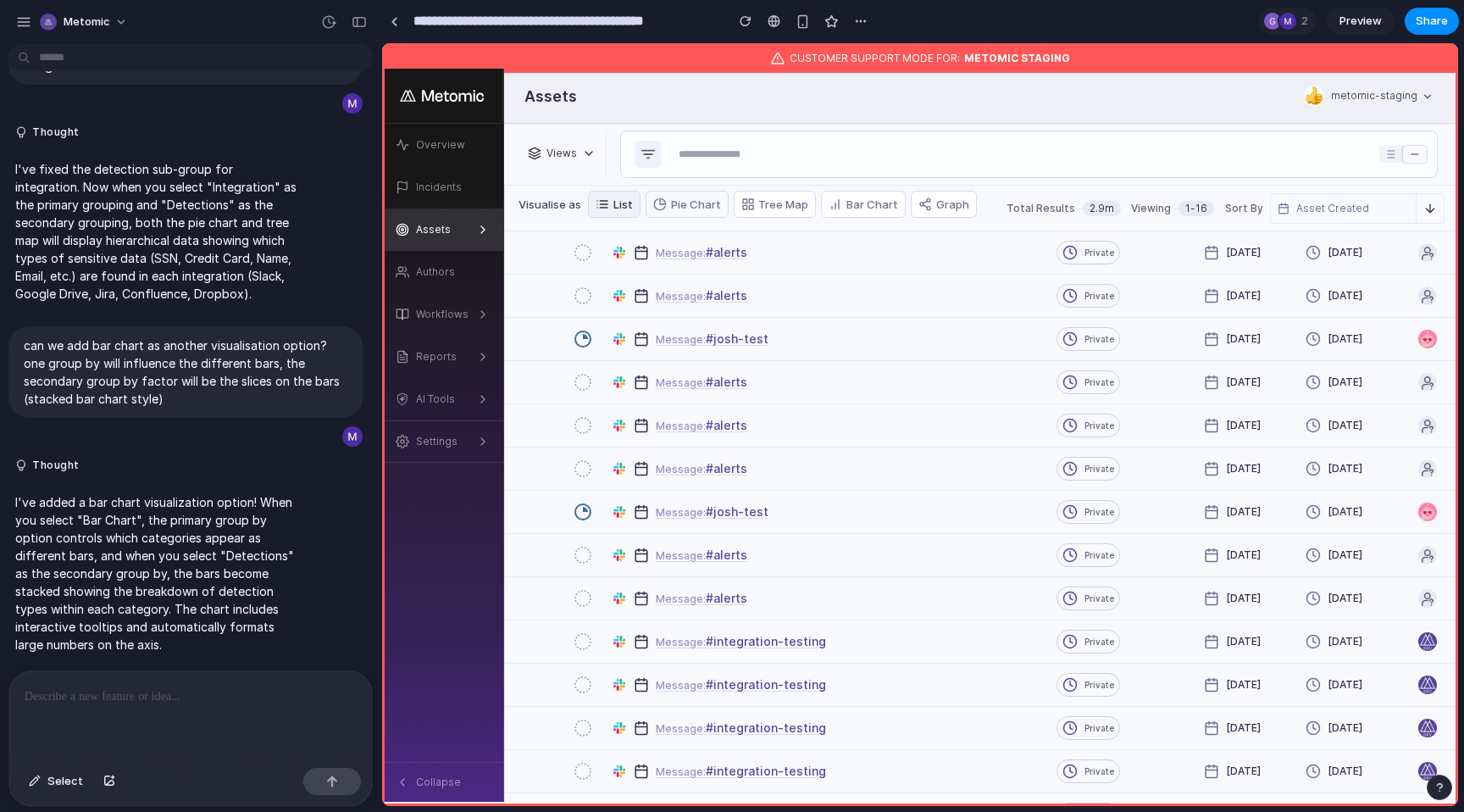
click at [696, 210] on button "Pie Chart" at bounding box center [687, 204] width 83 height 27
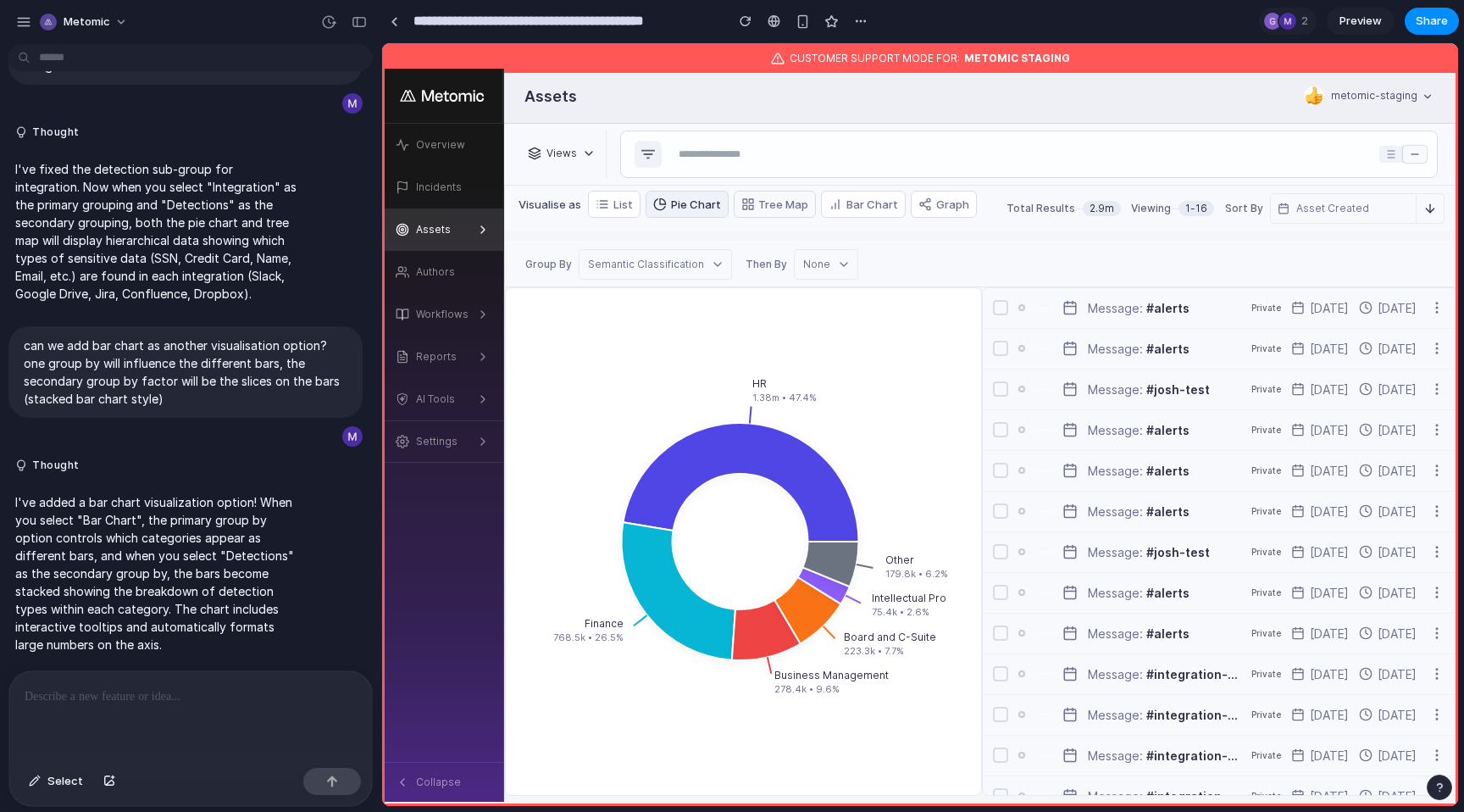
click at [766, 209] on button "Tree Map" at bounding box center [775, 204] width 83 height 27
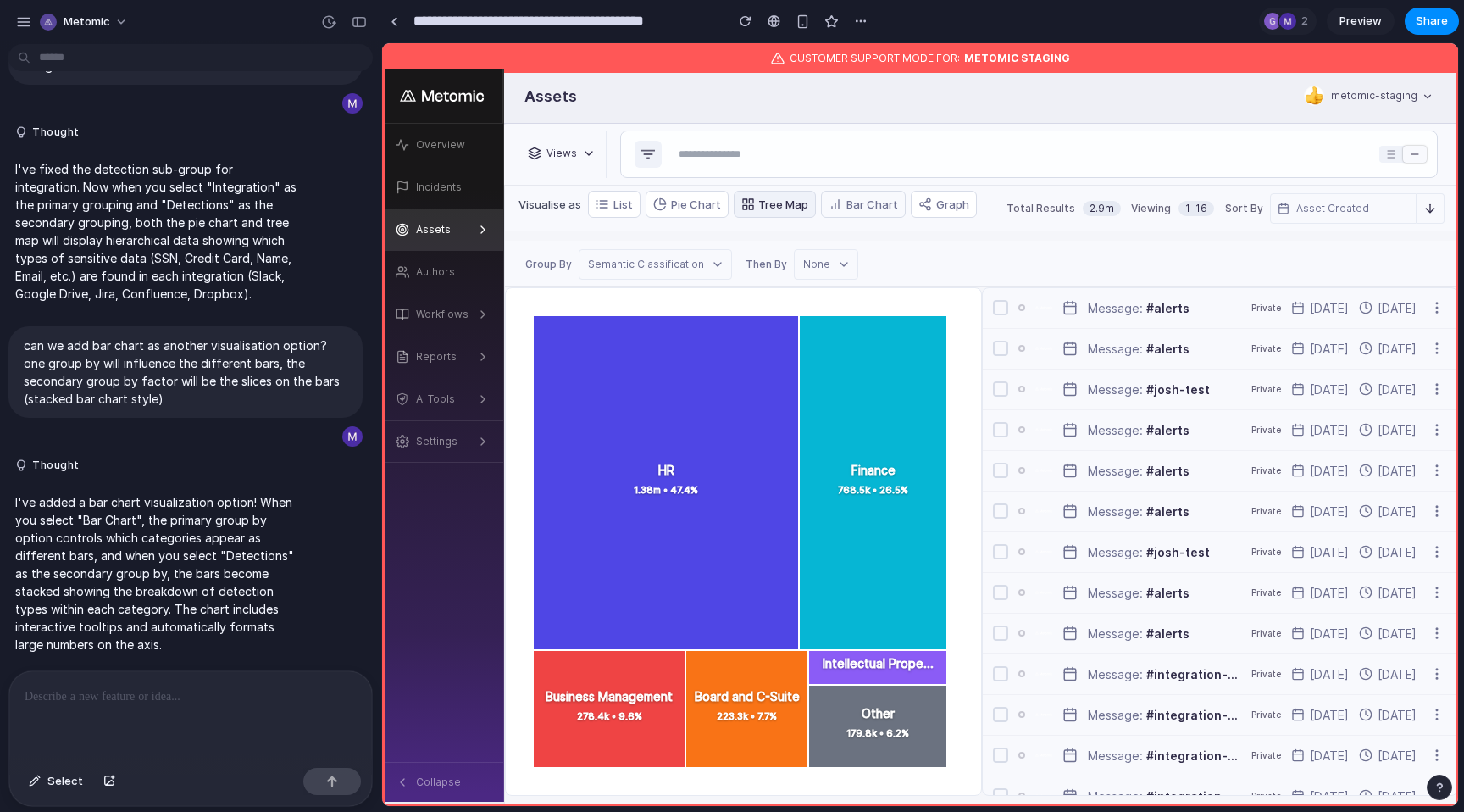
click at [848, 201] on button "Bar Chart" at bounding box center [863, 204] width 85 height 27
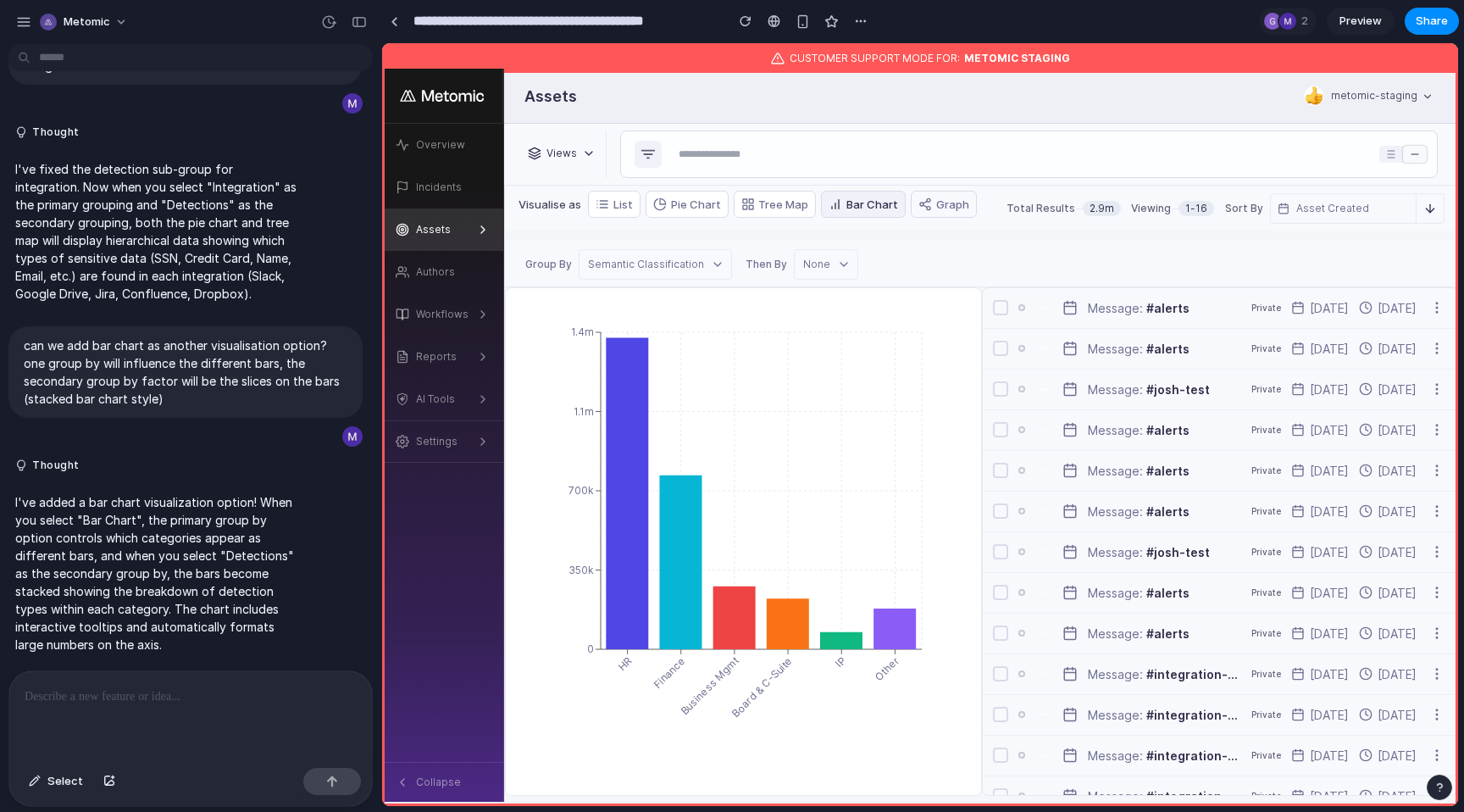
click at [937, 204] on button "Graph" at bounding box center [944, 204] width 66 height 27
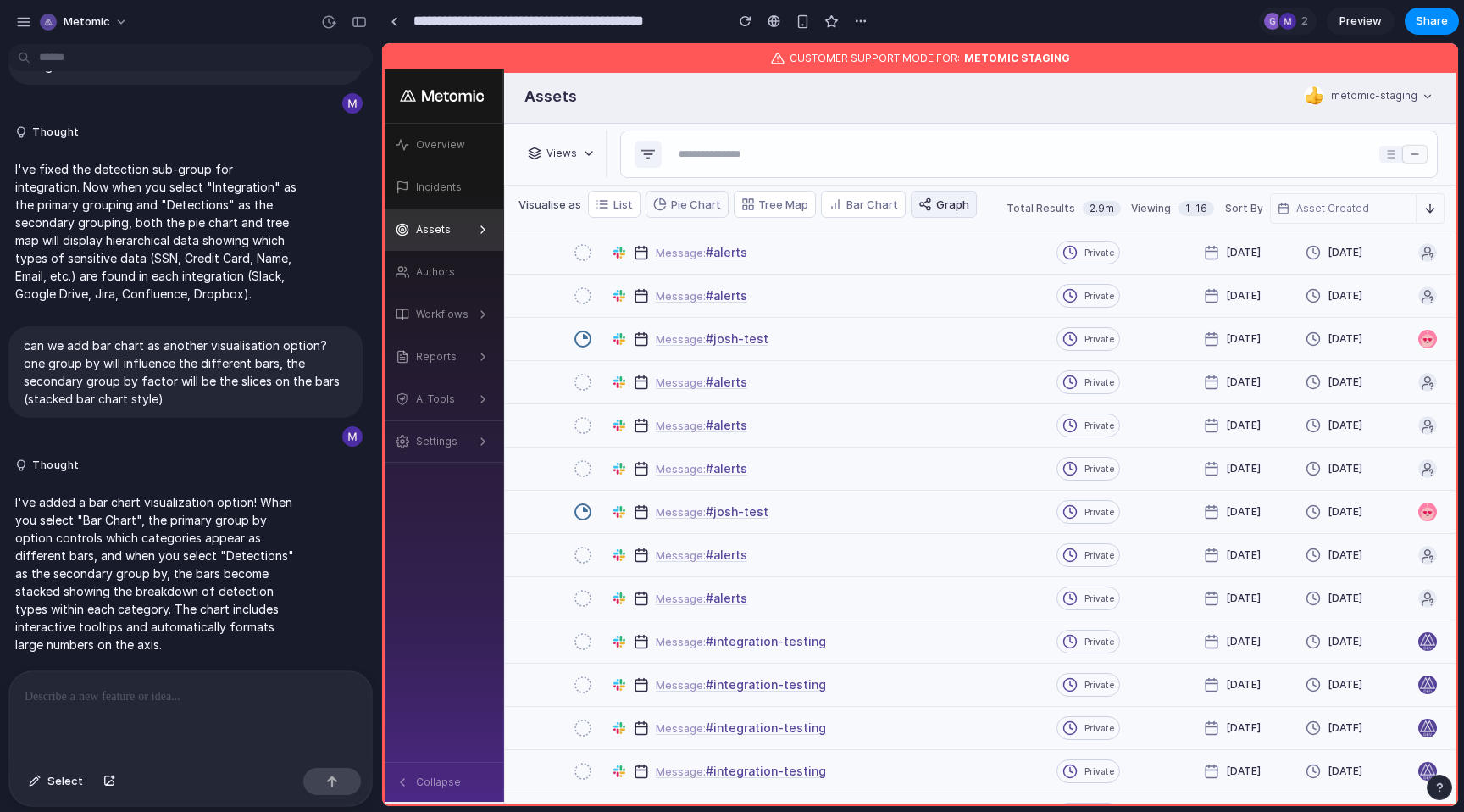
click at [679, 205] on button "Pie Chart" at bounding box center [687, 204] width 83 height 27
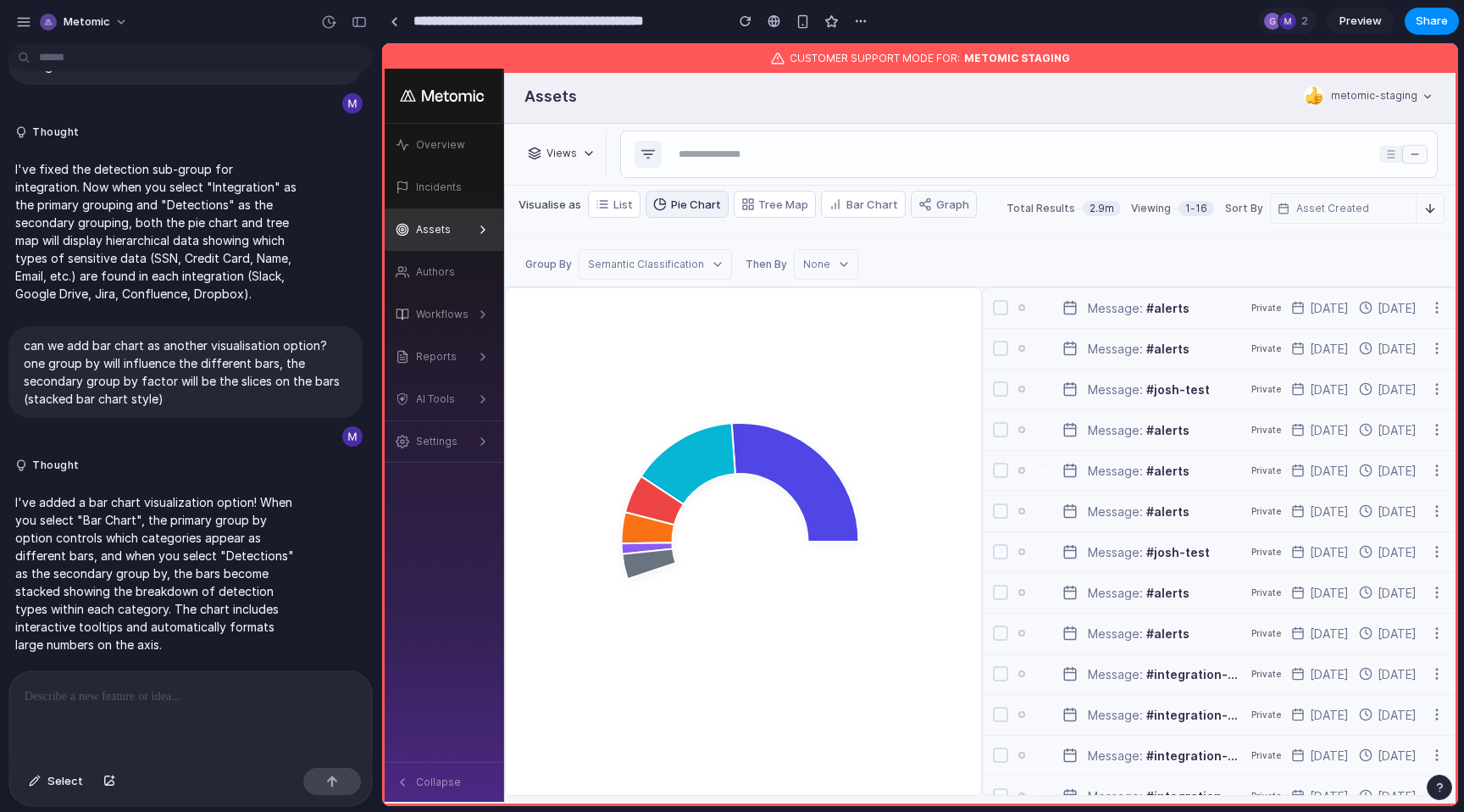
click at [921, 208] on icon at bounding box center [926, 205] width 14 height 14
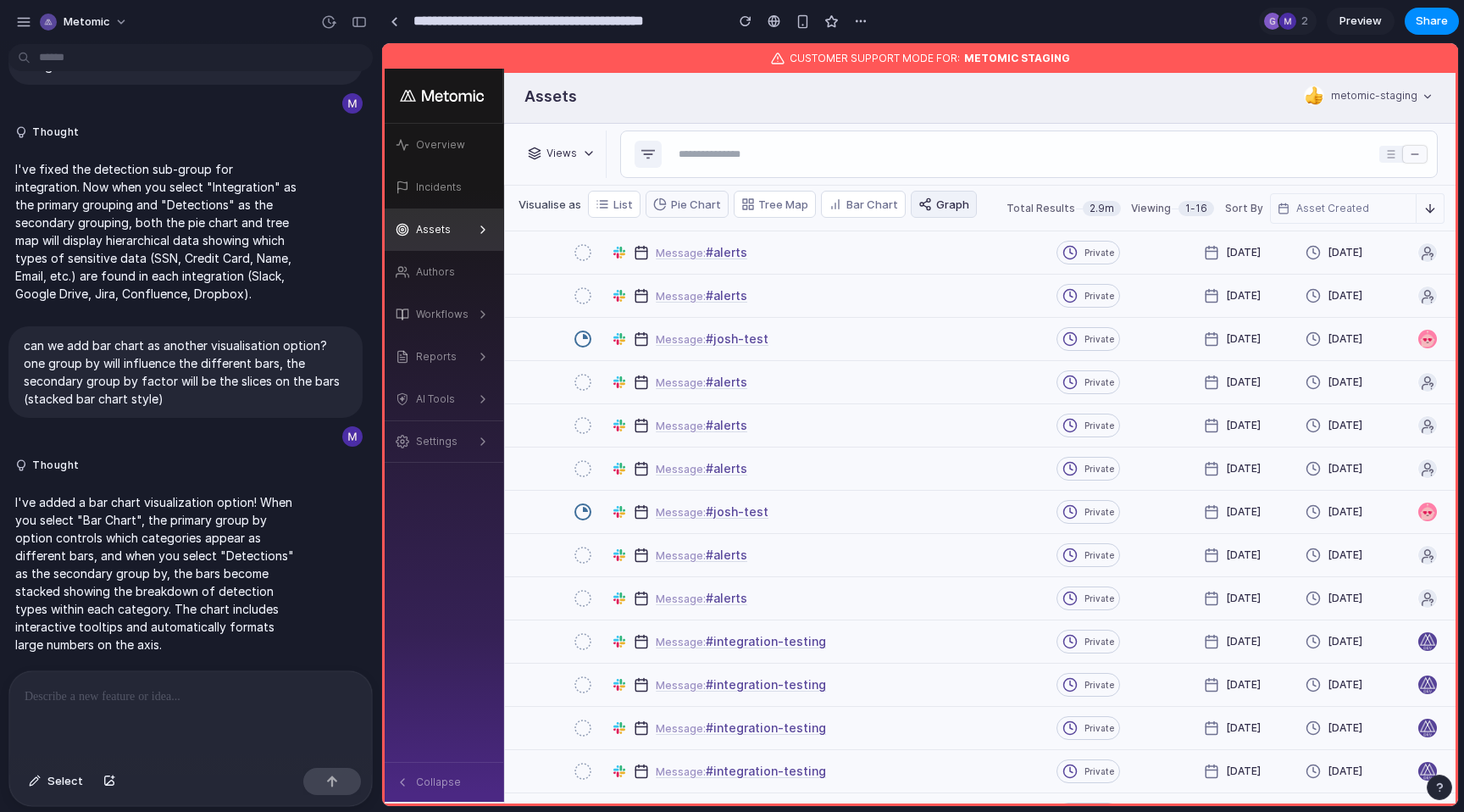
click at [675, 201] on button "Pie Chart" at bounding box center [687, 204] width 83 height 27
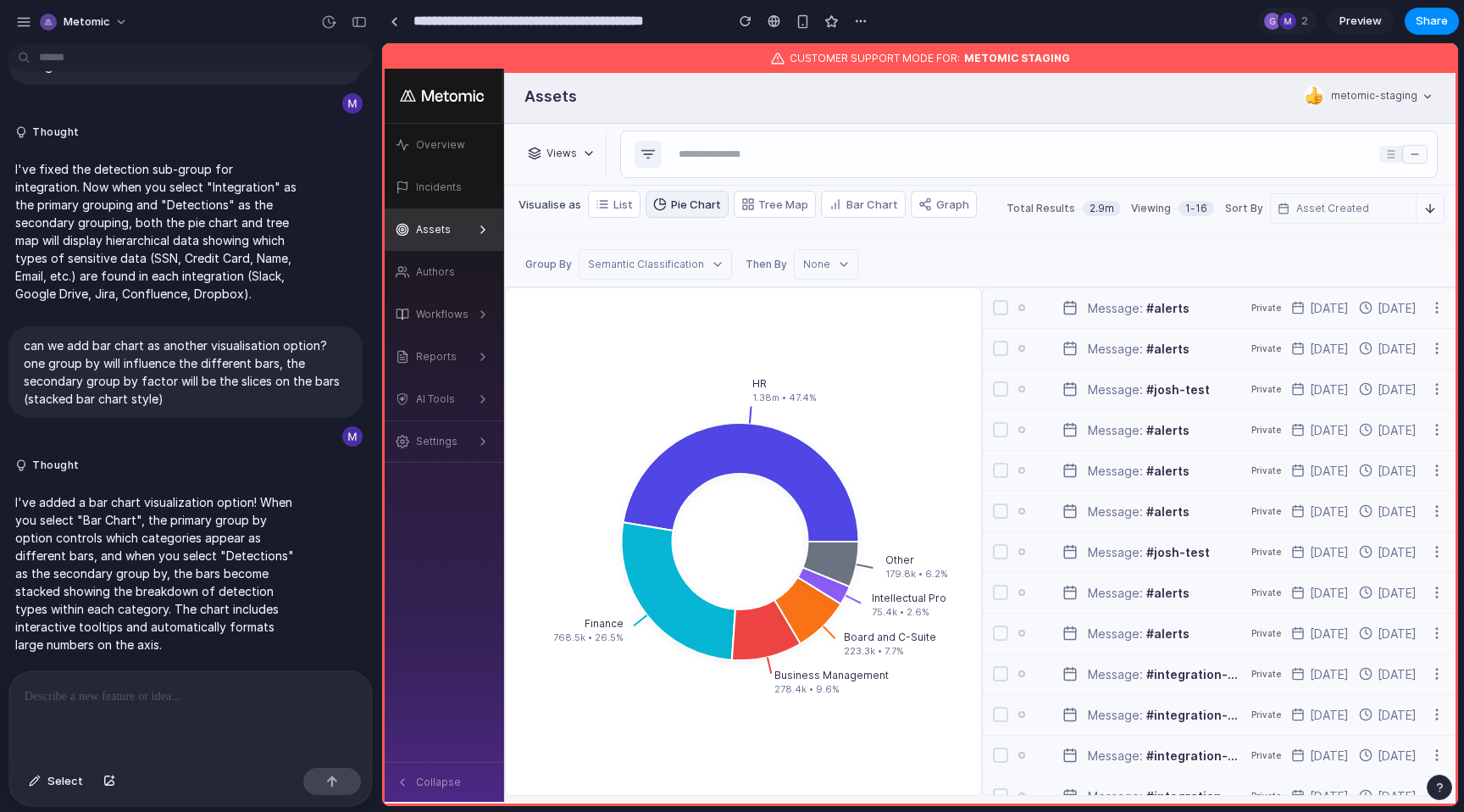
click at [711, 267] on icon "button" at bounding box center [718, 265] width 14 height 14
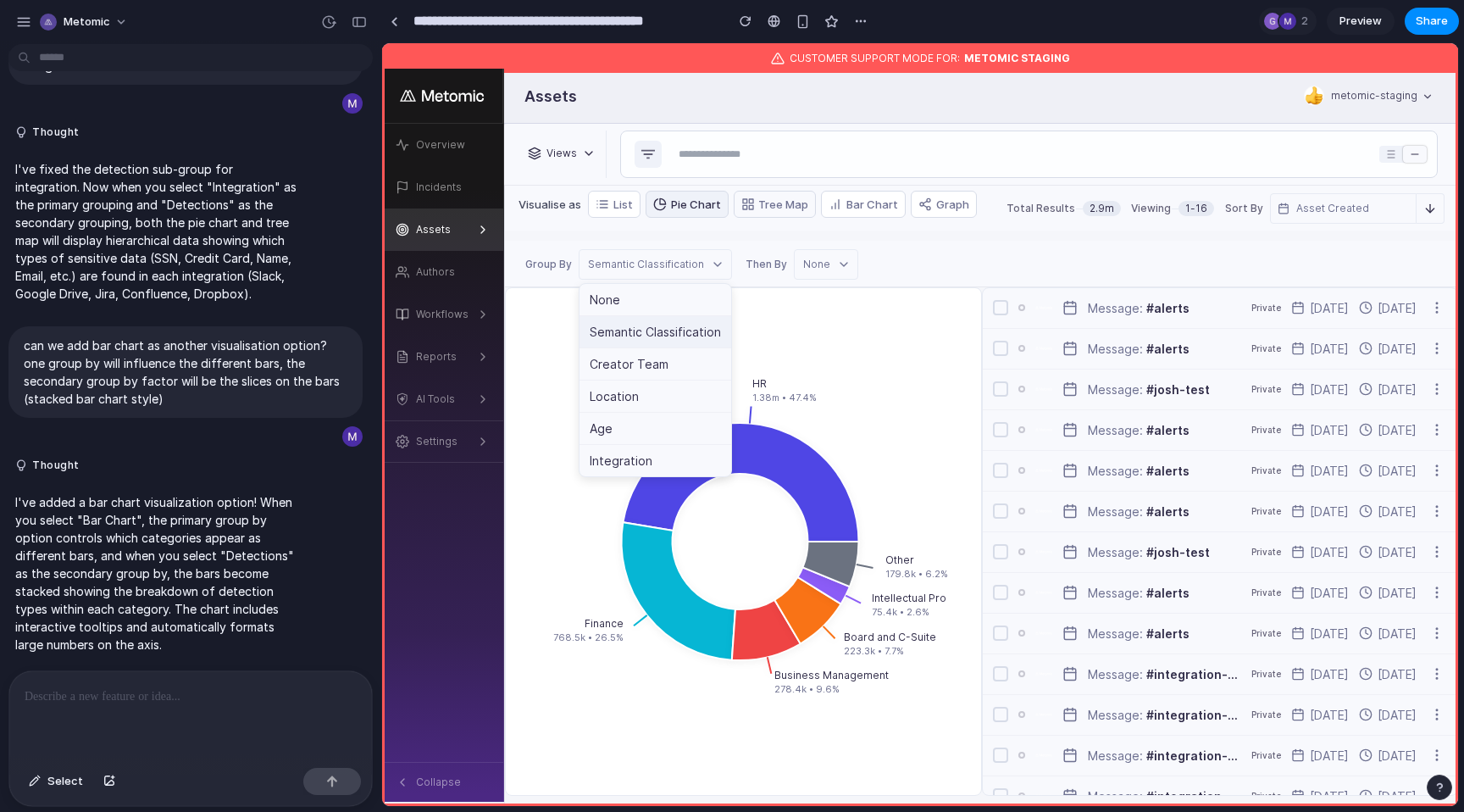
click at [762, 195] on button "Tree Map" at bounding box center [775, 204] width 83 height 27
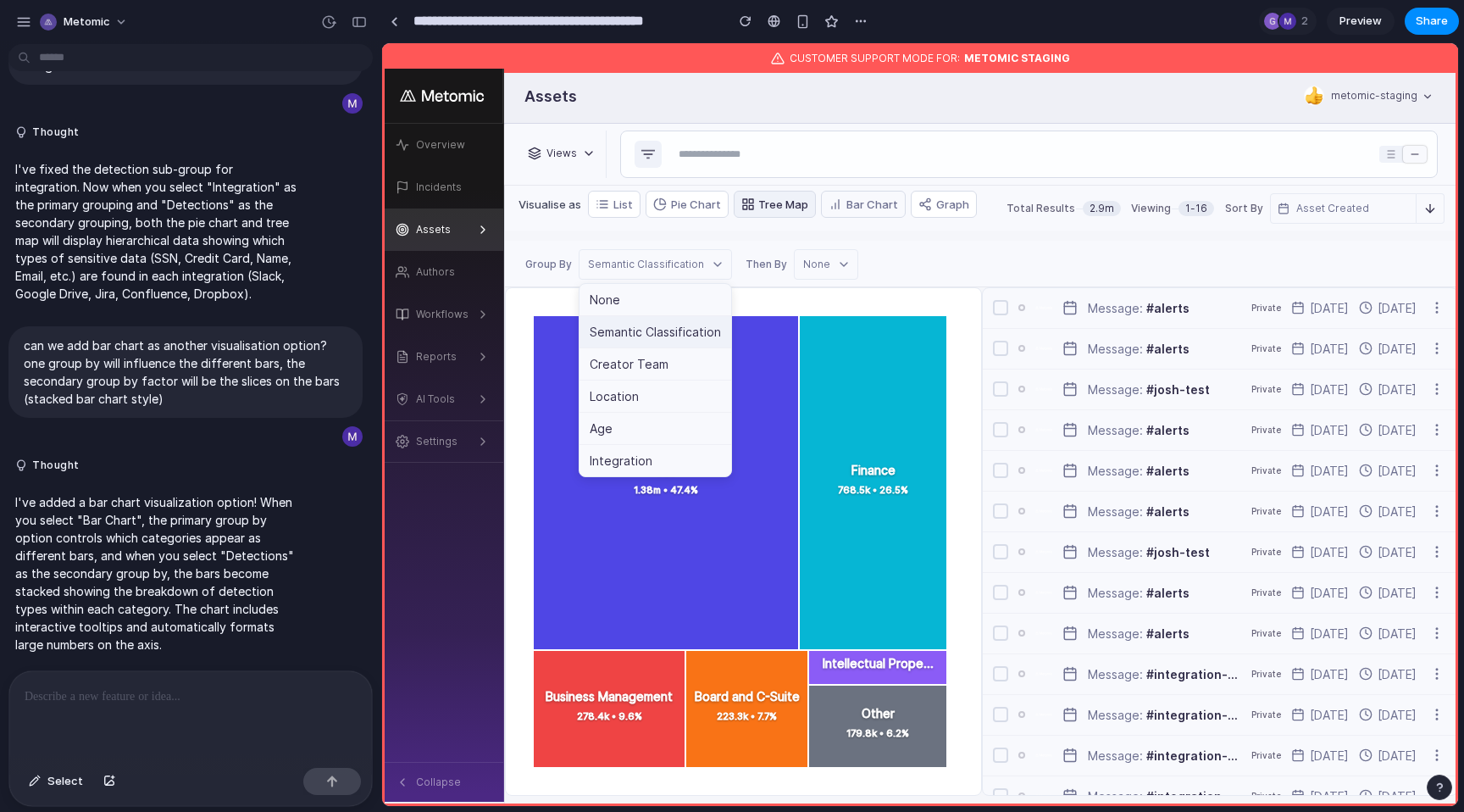
click at [847, 203] on button "Bar Chart" at bounding box center [863, 204] width 85 height 27
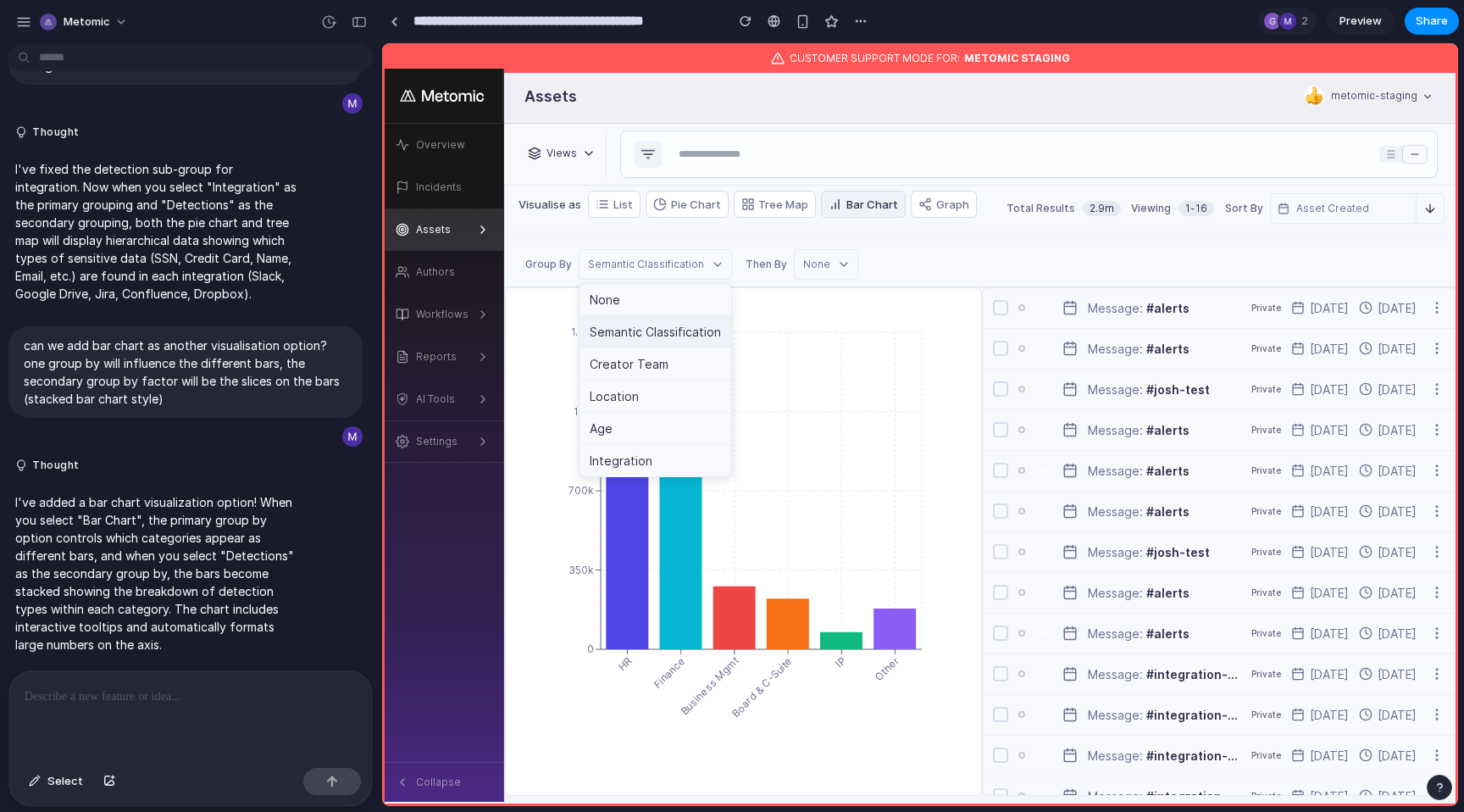
click at [707, 257] on div "Semantic Classification" at bounding box center [656, 264] width 136 height 15
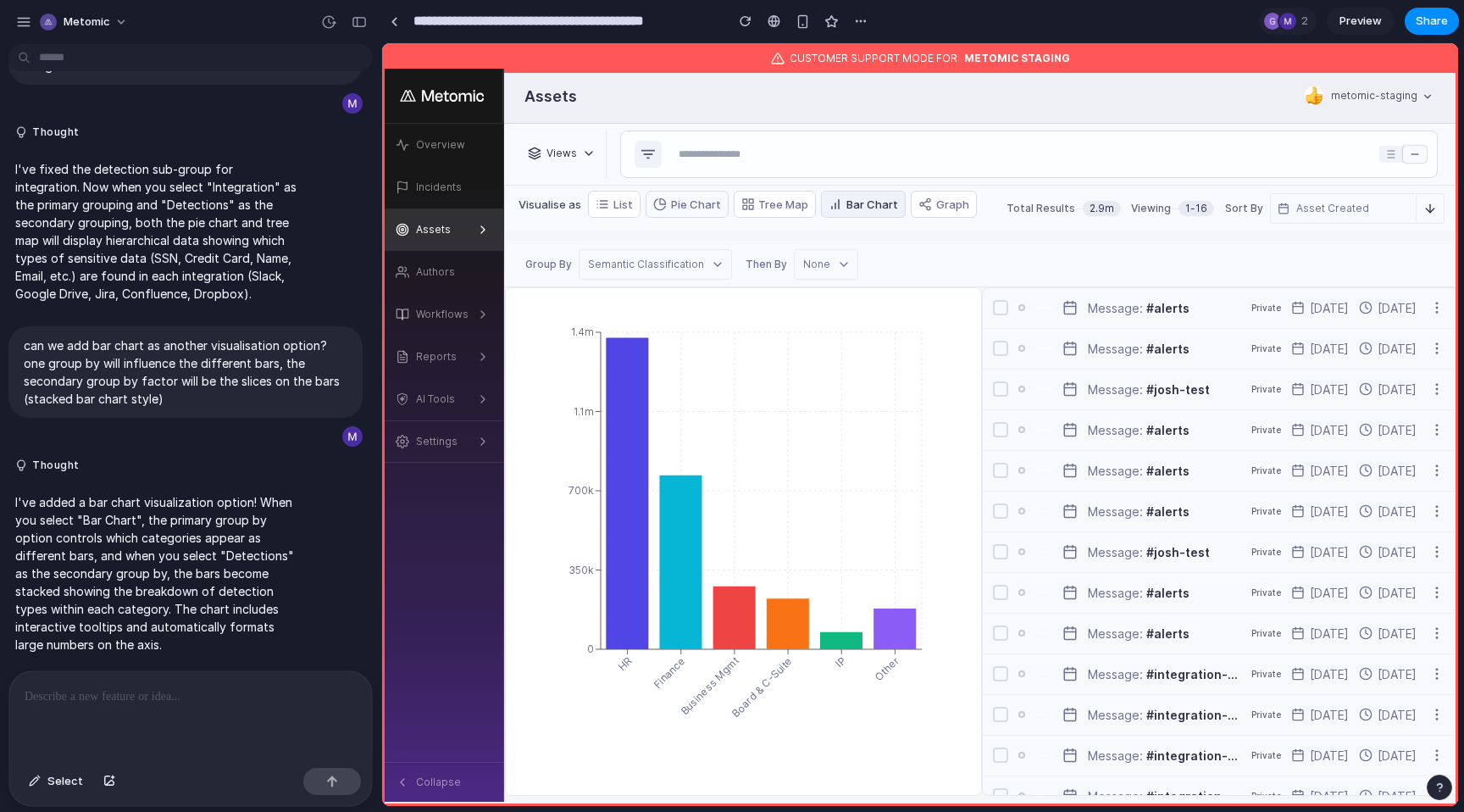
click at [687, 209] on button "Pie Chart" at bounding box center [687, 204] width 83 height 27
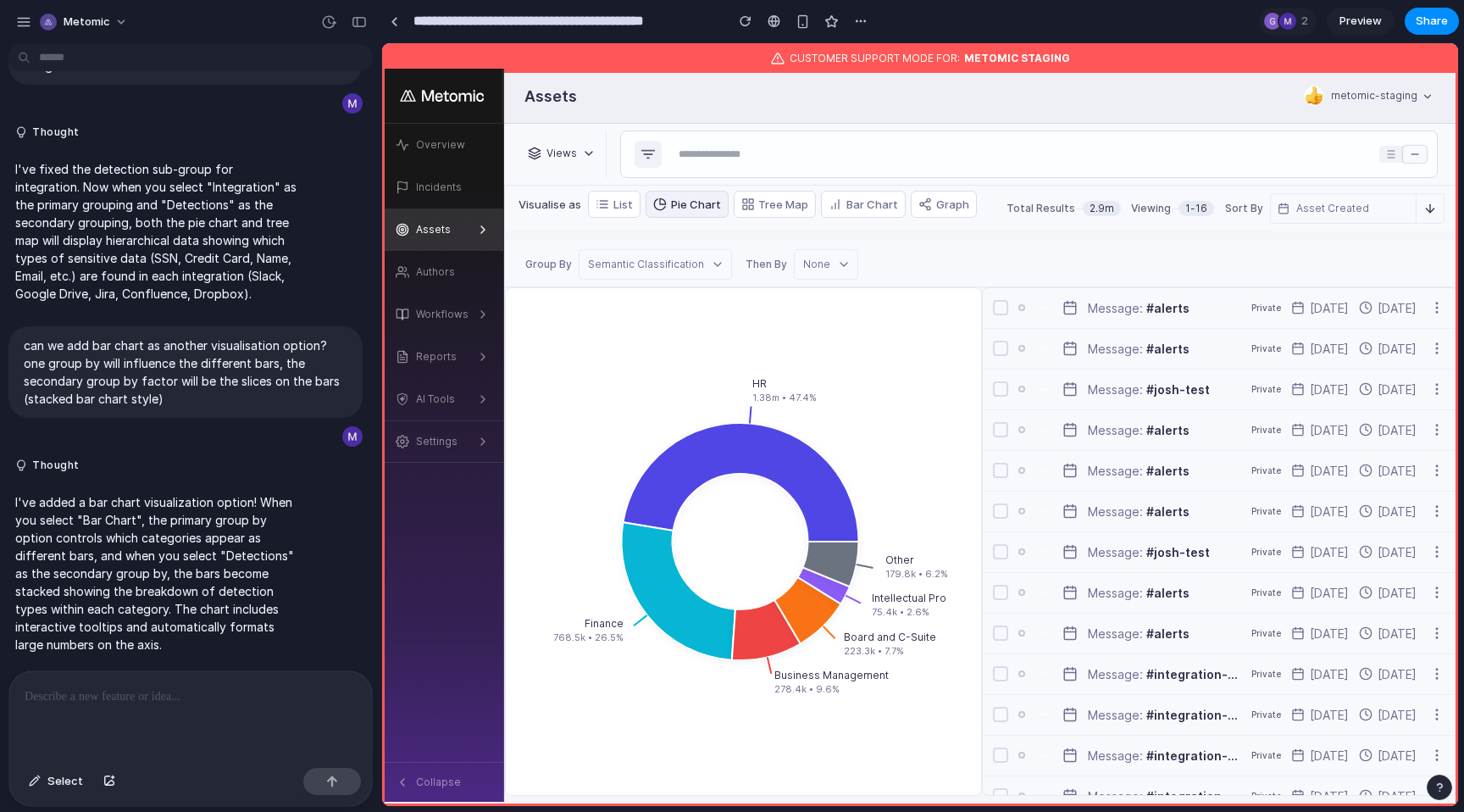
click at [1373, 18] on span "Preview" at bounding box center [1361, 21] width 42 height 17
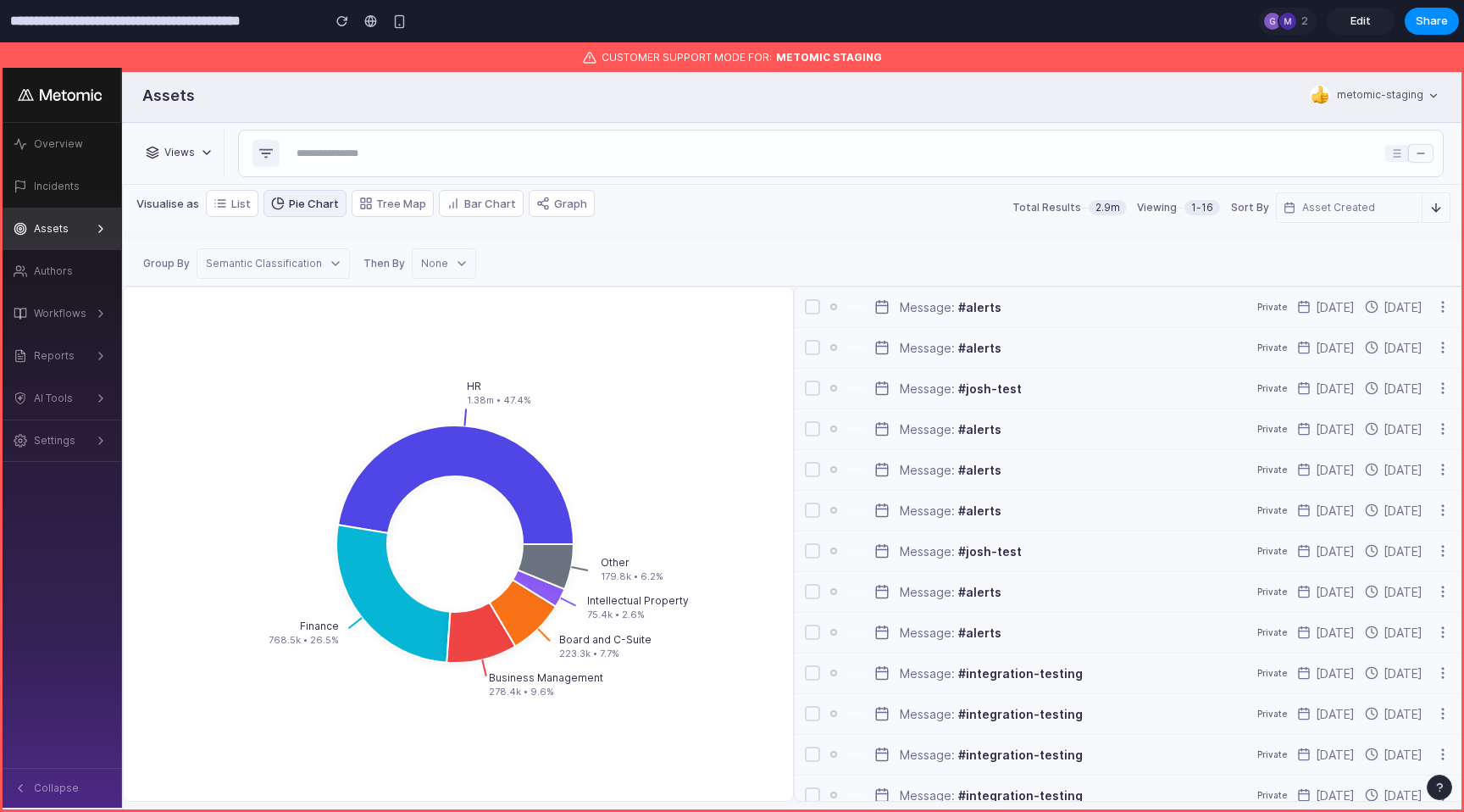
click at [297, 256] on div "Semantic Classification" at bounding box center [274, 263] width 136 height 15
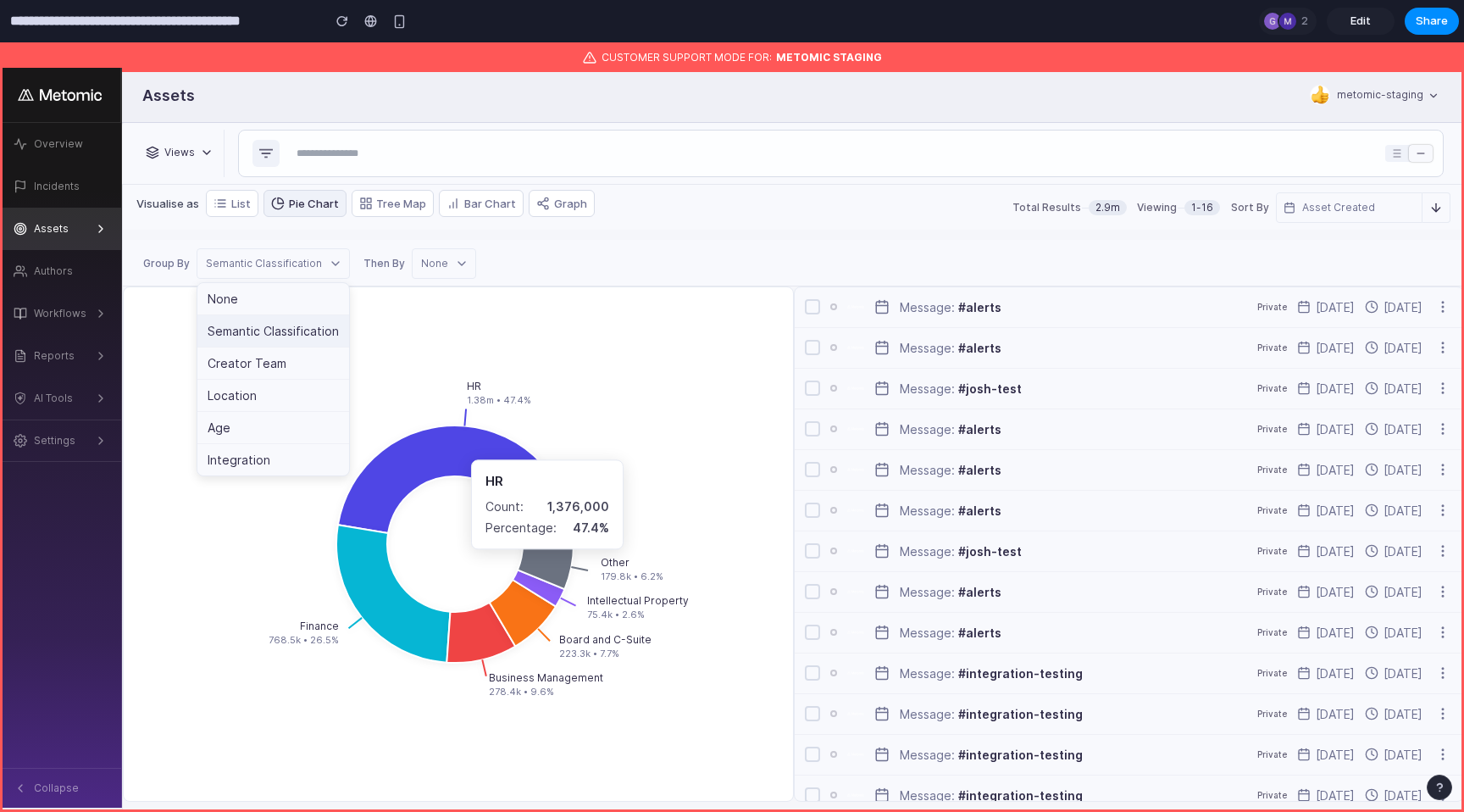
click at [704, 471] on icon "HR 1.38m • 47.4% Finance 768.5k • 26.5% Business Management 278.4k • 9.6% Board…" at bounding box center [455, 544] width 608 height 459
click at [609, 295] on div "HR 1.38m • 47.4% Finance 768.5k • 26.5% Business Management 278.4k • 9.6% Board…" at bounding box center [459, 544] width 671 height 515
click at [335, 257] on icon "button" at bounding box center [336, 264] width 14 height 14
